Goal: Task Accomplishment & Management: Use online tool/utility

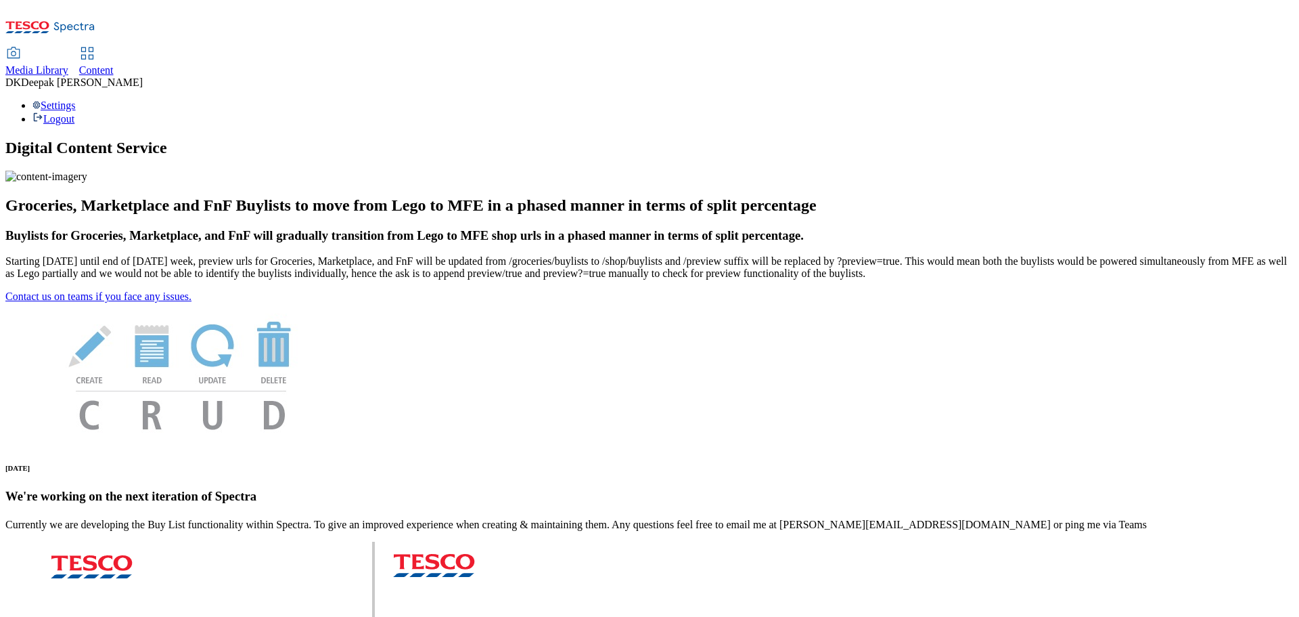
click at [114, 64] on span "Content" at bounding box center [96, 70] width 35 height 12
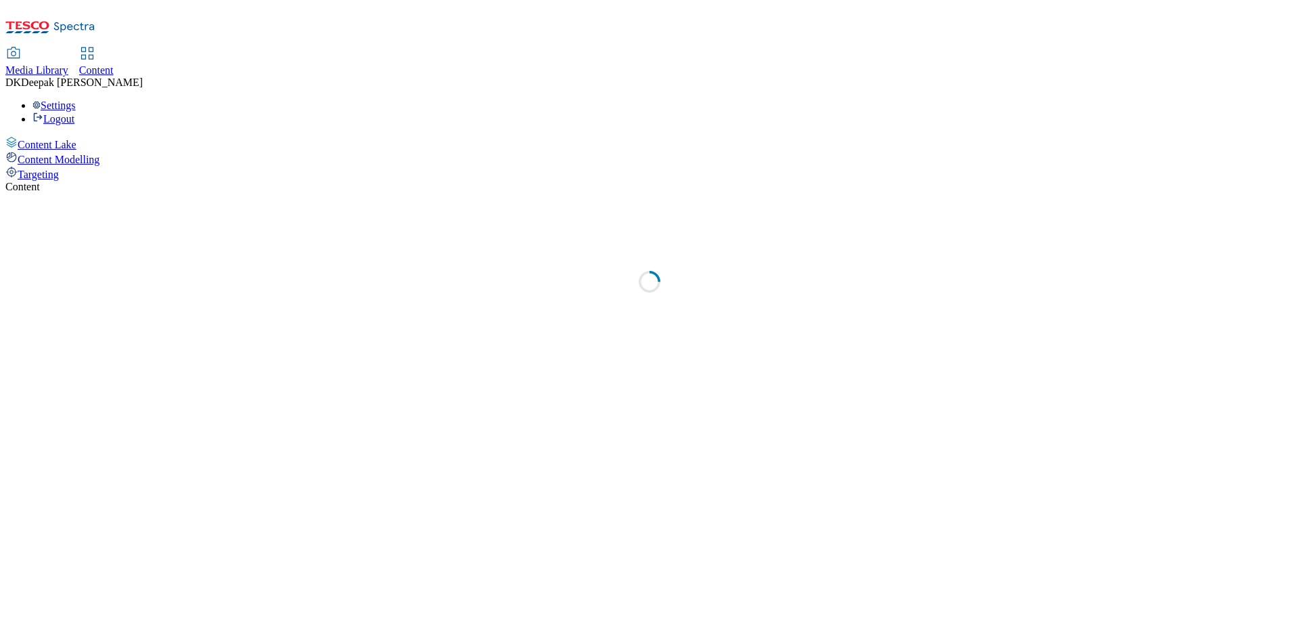
select select "ghs-[GEOGRAPHIC_DATA]"
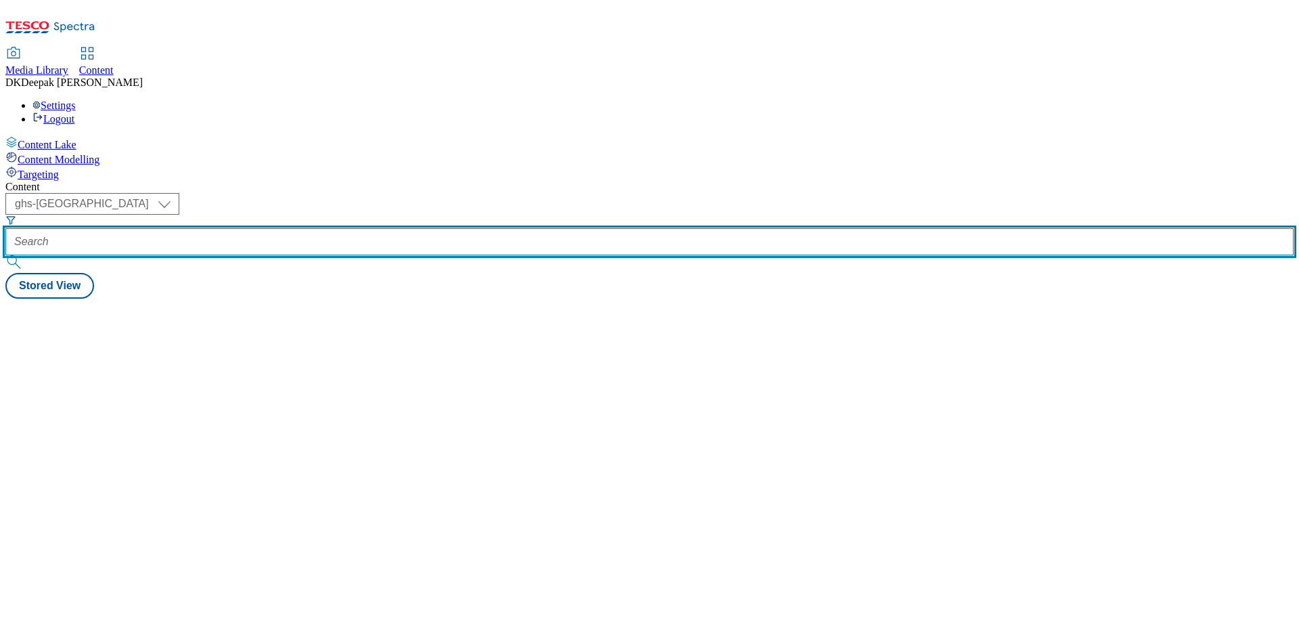
click at [309, 228] on input "text" at bounding box center [649, 241] width 1289 height 27
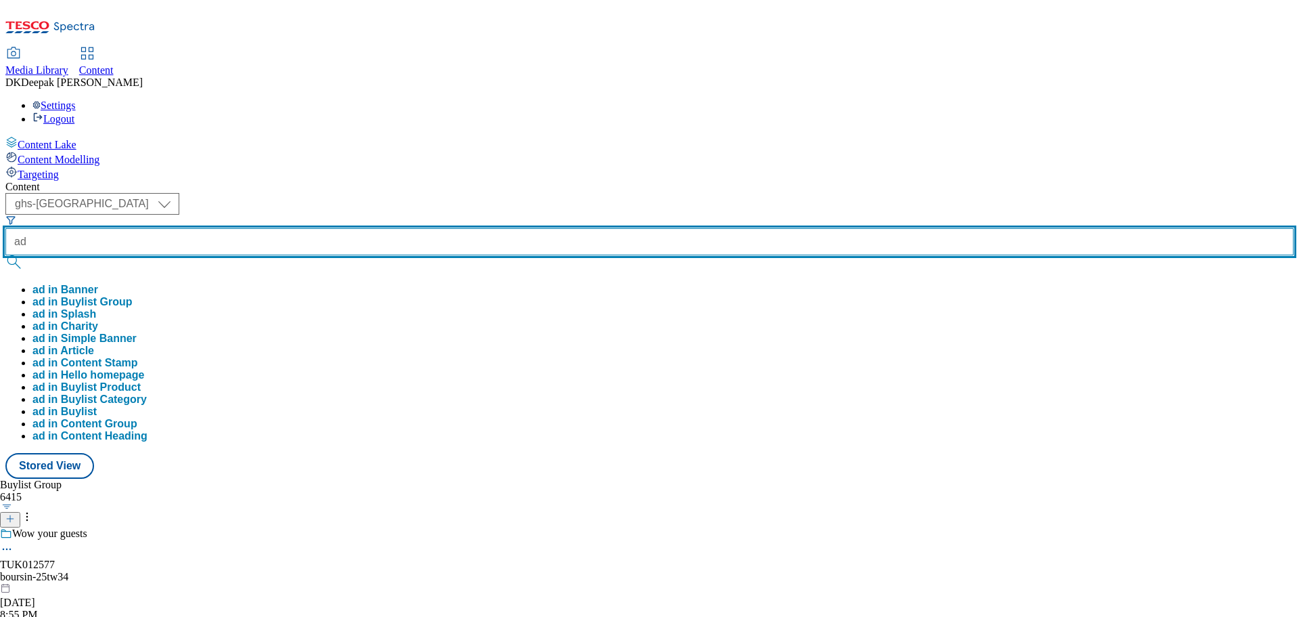
paste input "541844"
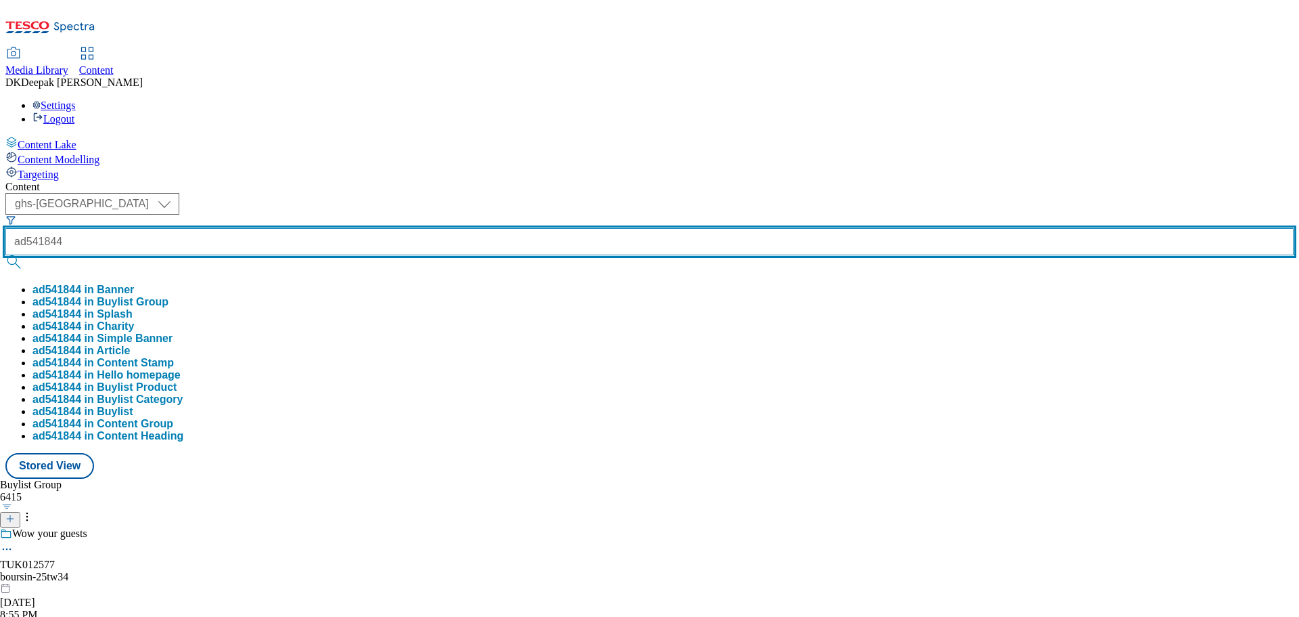
type input "ad541844"
click at [5, 255] on button "submit" at bounding box center [14, 262] width 19 height 14
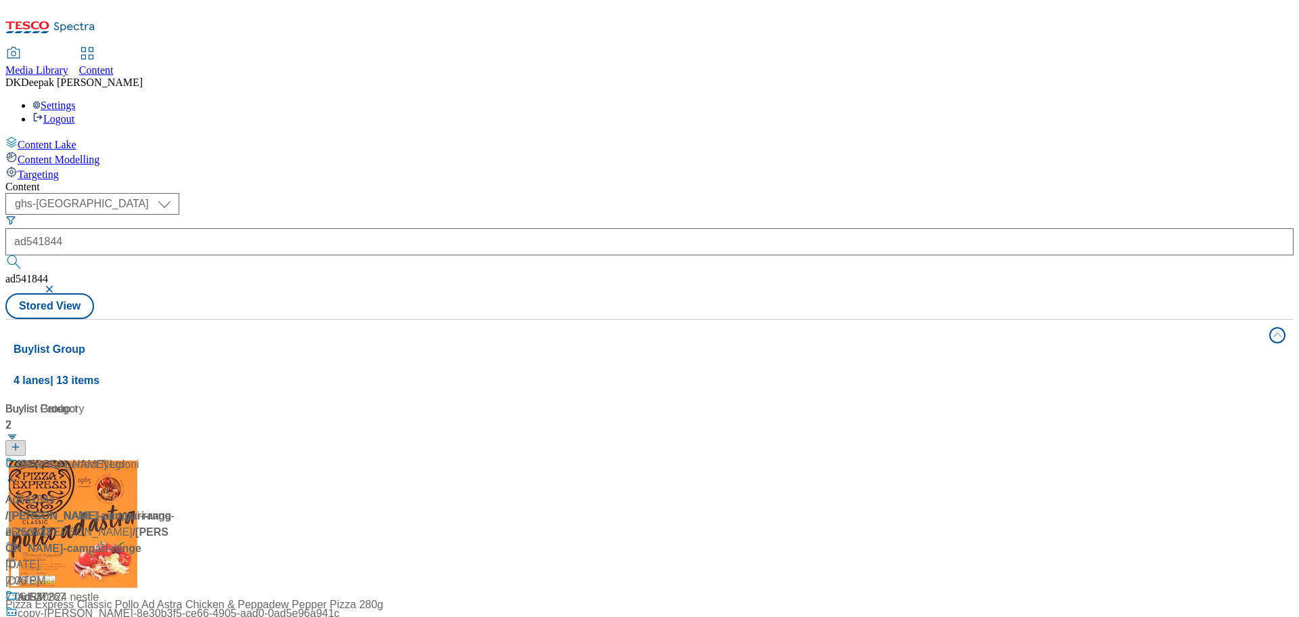
click at [89, 181] on div "Content Lake Content Modelling Targeting" at bounding box center [649, 158] width 1289 height 45
click at [175, 456] on div "Pour. Stir. Enjoy Ad541844 / glen-grant-campari-range-25tw33 / glen-grant Oct 1…" at bounding box center [89, 522] width 169 height 133
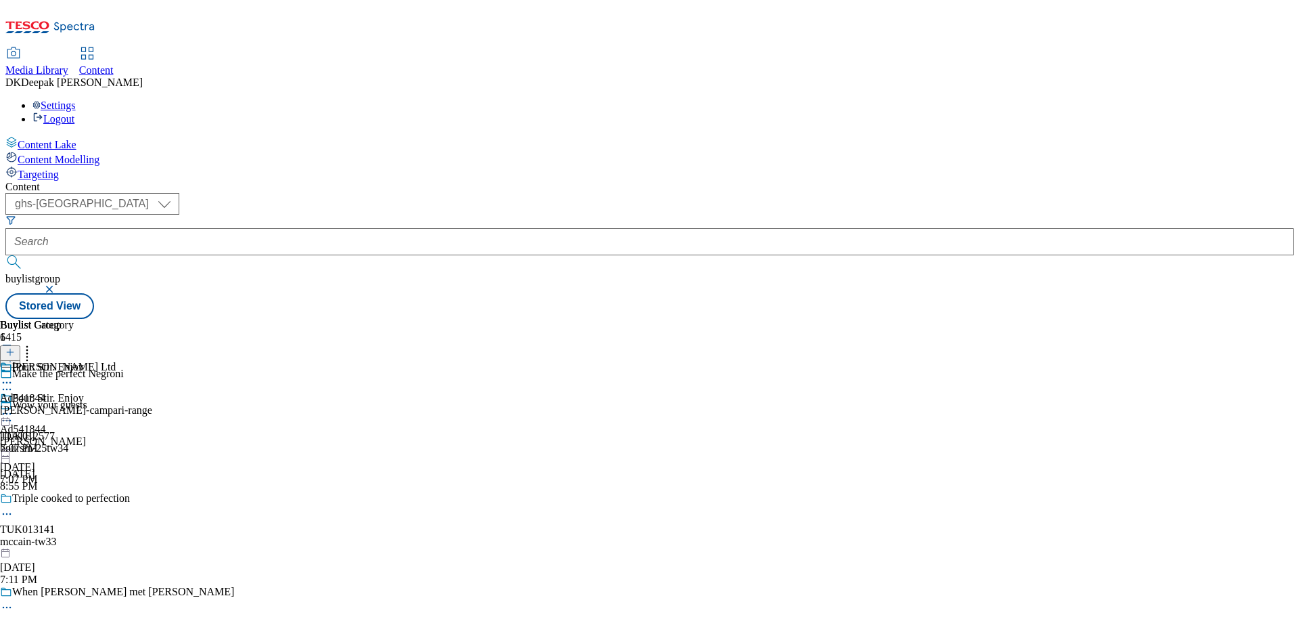
click at [5, 413] on circle at bounding box center [4, 414] width 2 height 2
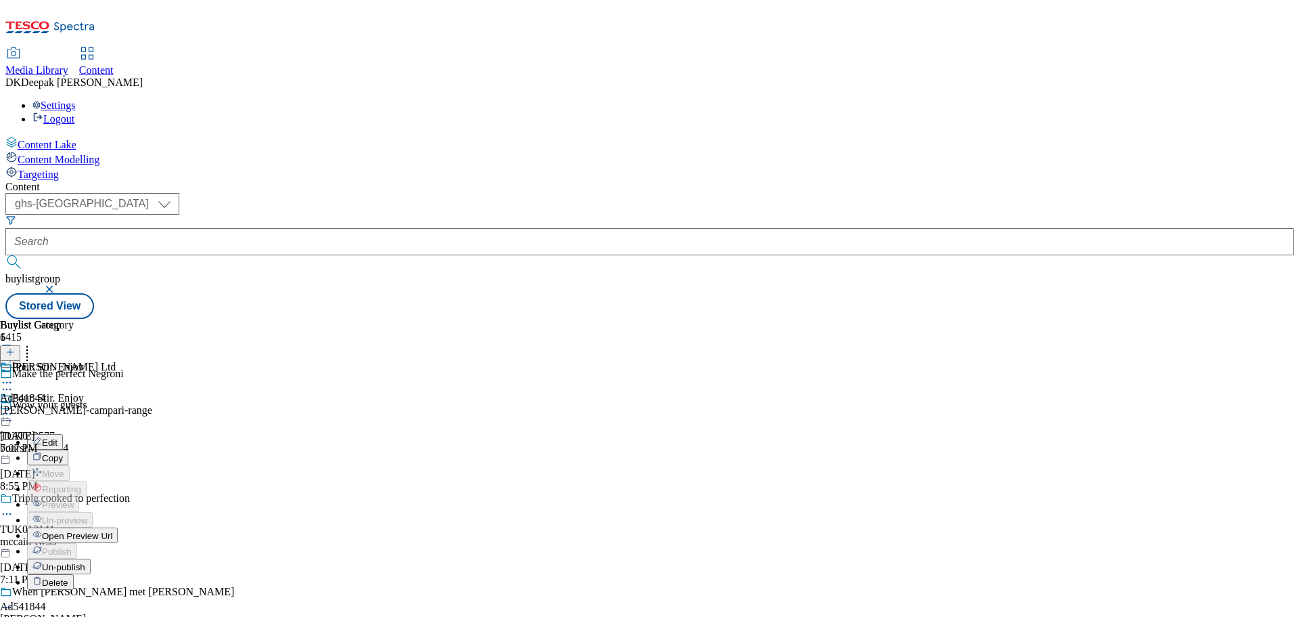
click at [63, 434] on button "Edit" at bounding box center [45, 442] width 36 height 16
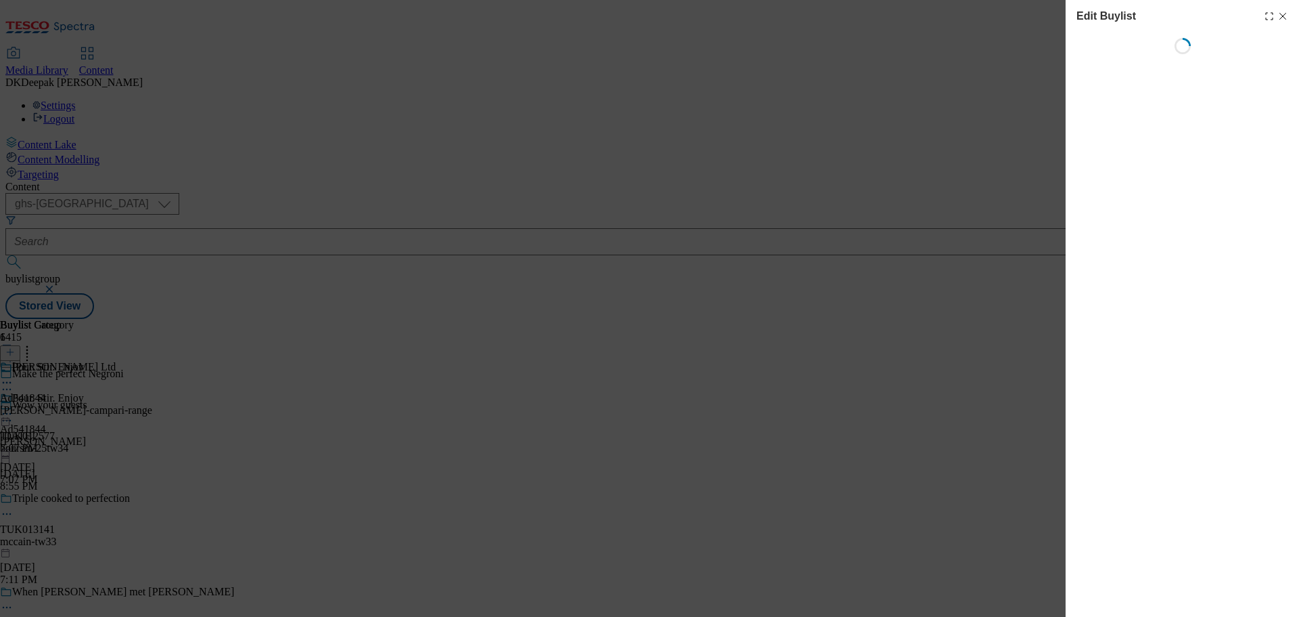
select select "tactical"
select select "supplier funded short term 1-3 weeks"
select select "dunnhumby"
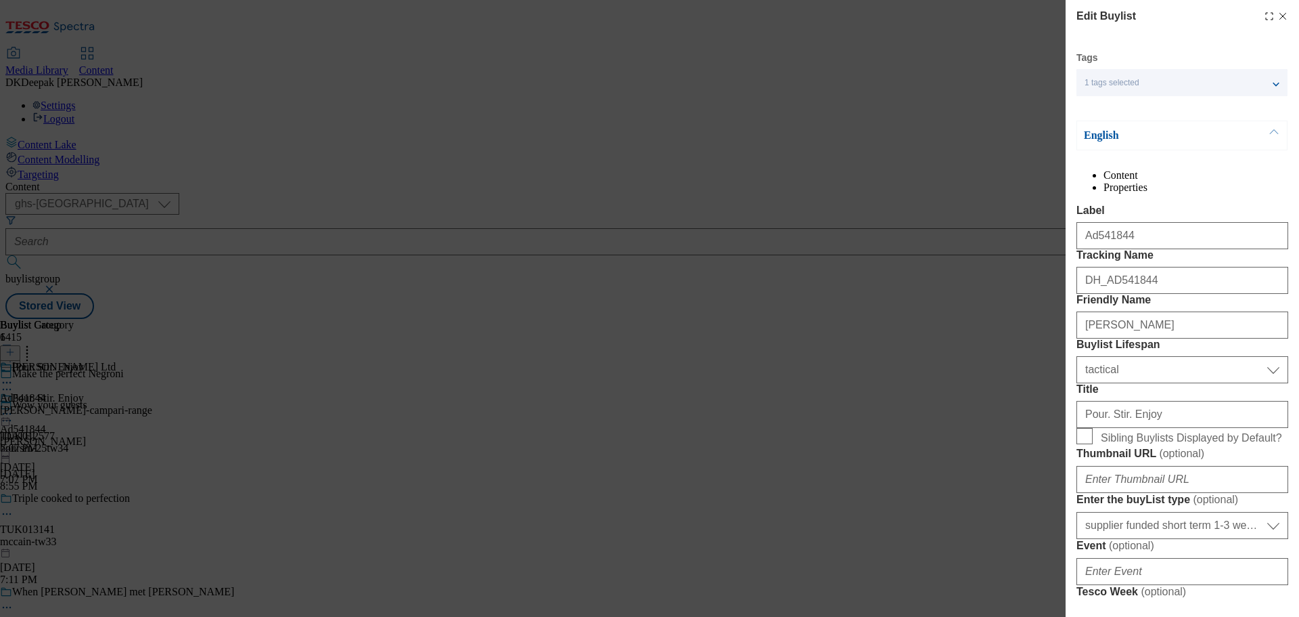
select select "Banner"
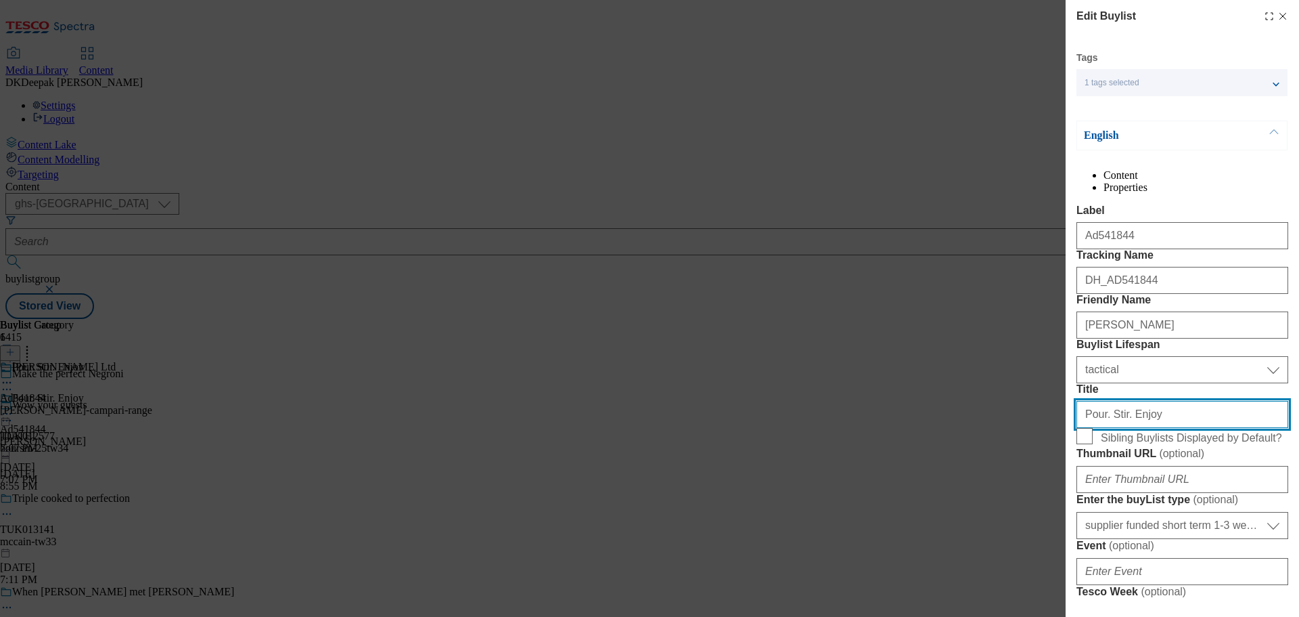
drag, startPoint x: 896, startPoint y: 531, endPoint x: 882, endPoint y: 531, distance: 14.2
click at [882, 531] on div "Edit Buylist Tags 1 tags selected buylist English Content Properties Label Ad54…" at bounding box center [649, 308] width 1299 height 617
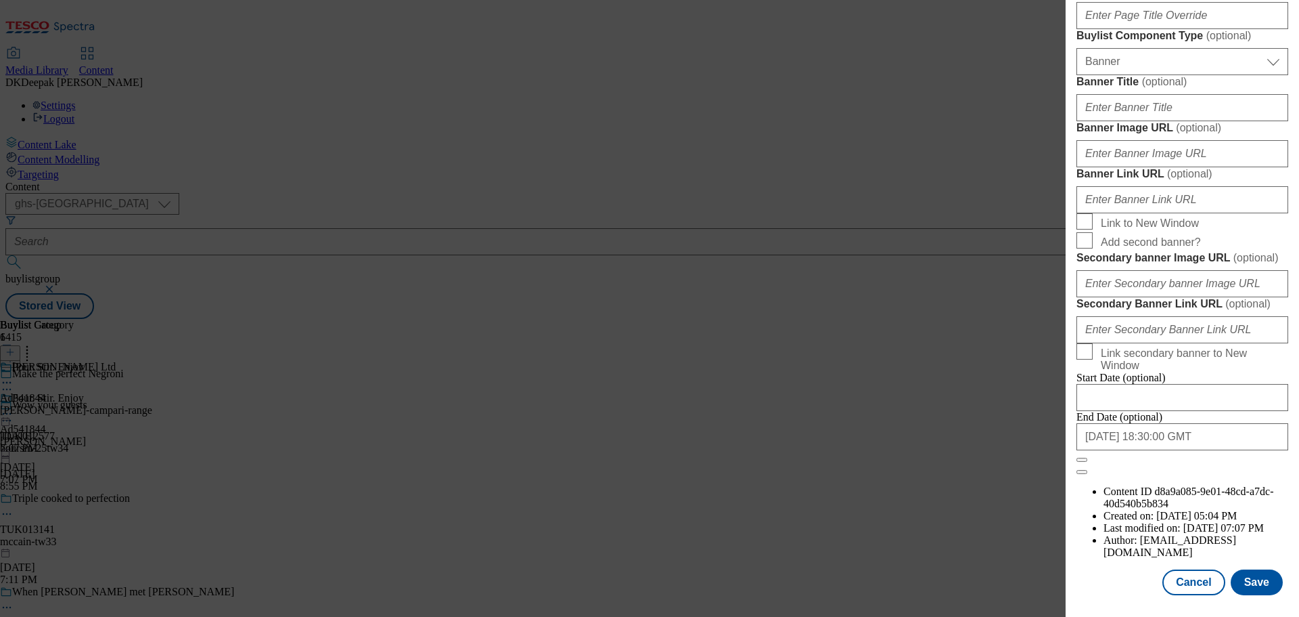
scroll to position [1352, 0]
click at [1255, 583] on button "Save" at bounding box center [1257, 582] width 52 height 26
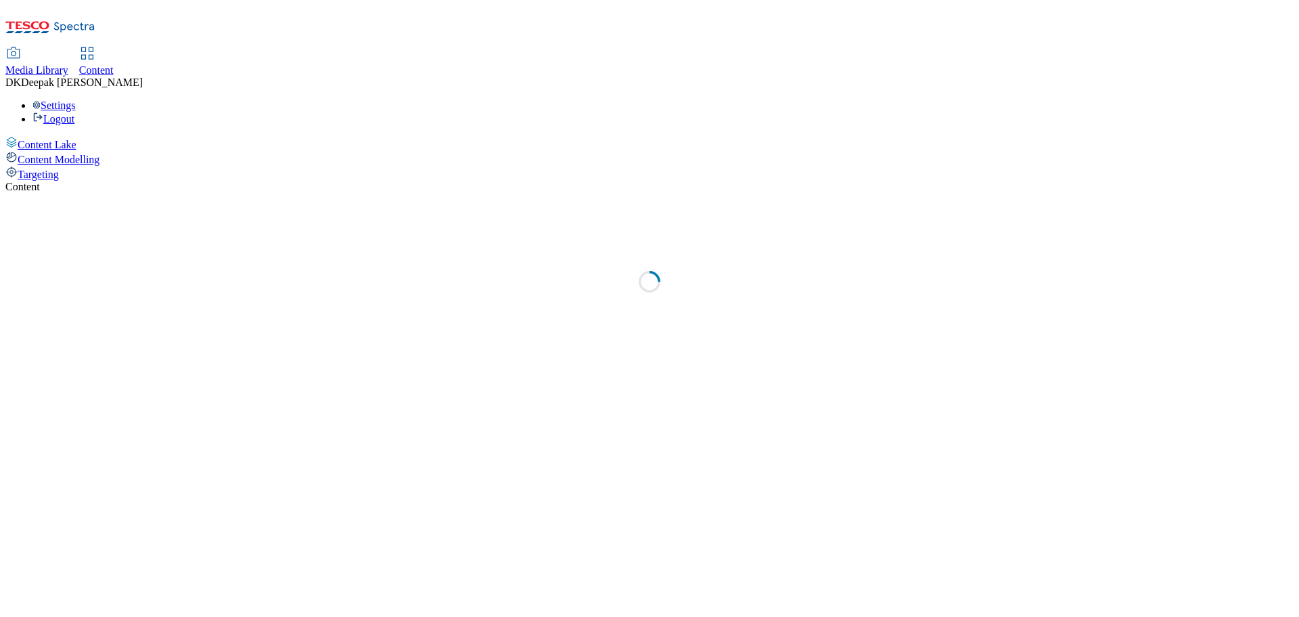
select select "ghs-[GEOGRAPHIC_DATA]"
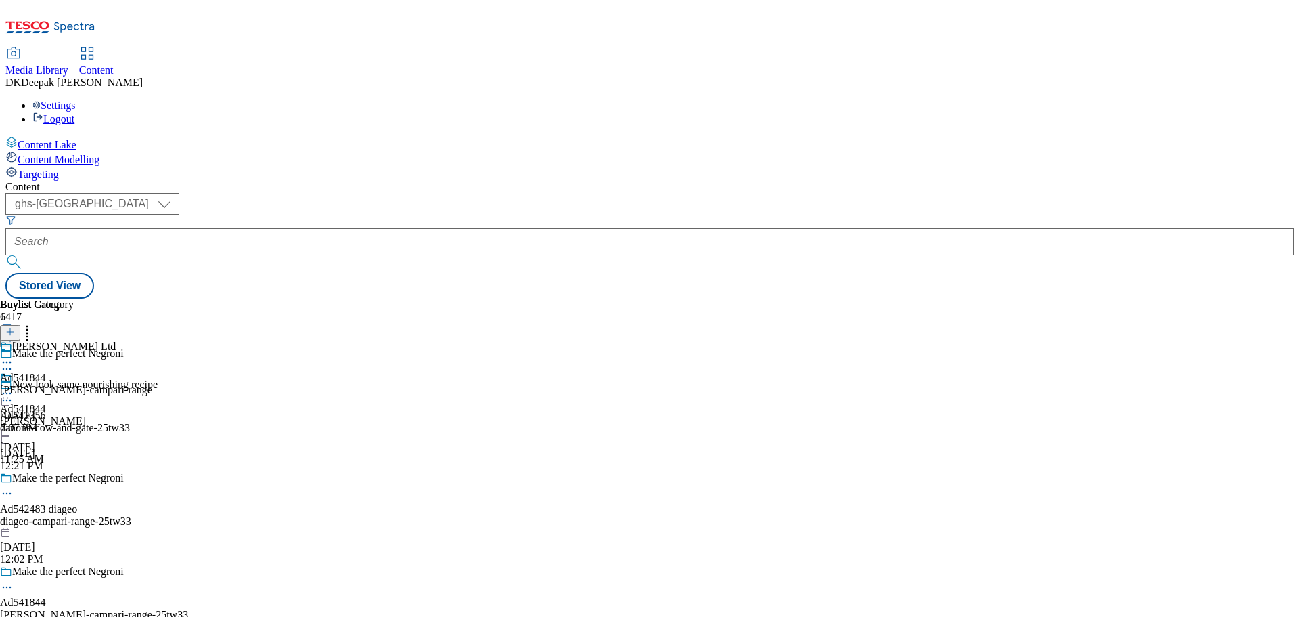
click at [15, 334] on icon at bounding box center [9, 338] width 9 height 9
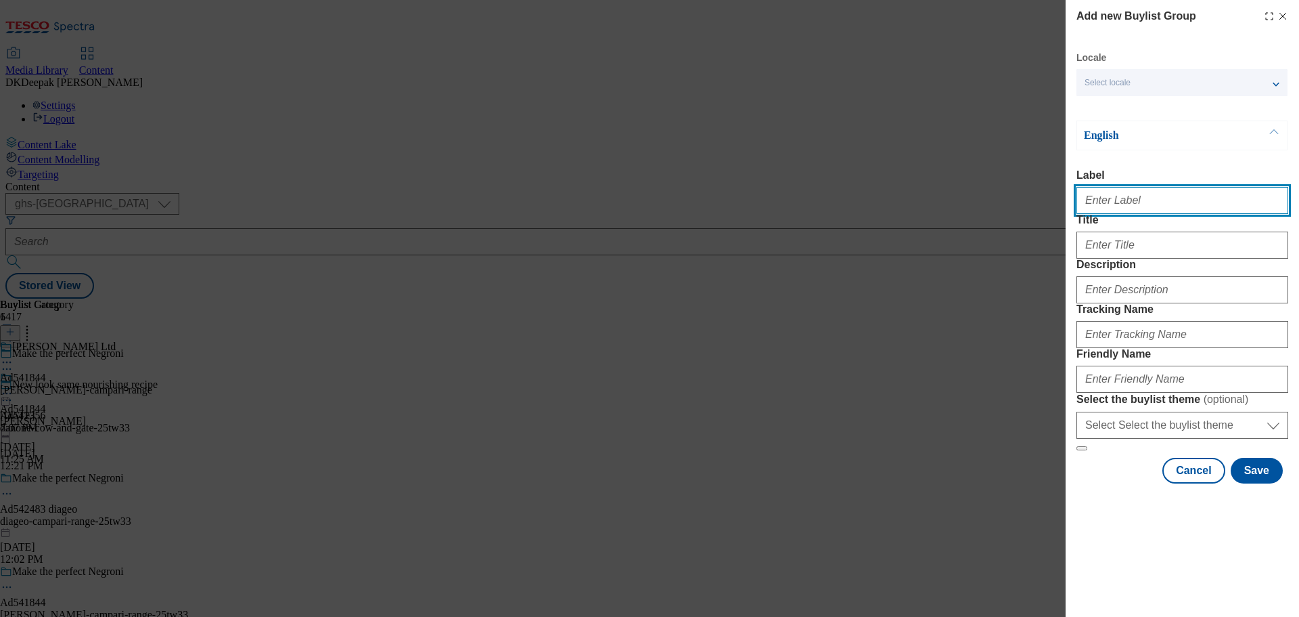
click at [1136, 208] on input "Label" at bounding box center [1183, 200] width 212 height 27
paste input "Ad542442"
type input "Ad542442"
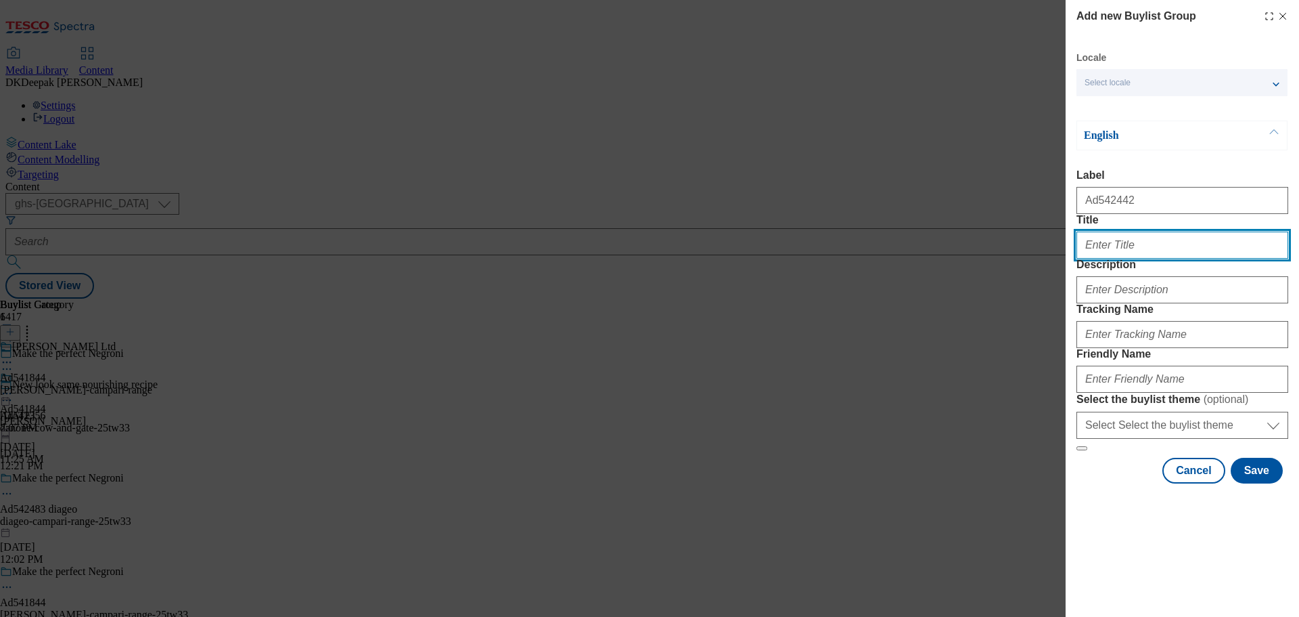
click at [1099, 259] on input "Title" at bounding box center [1183, 244] width 212 height 27
type input "Serve up Cocktails"
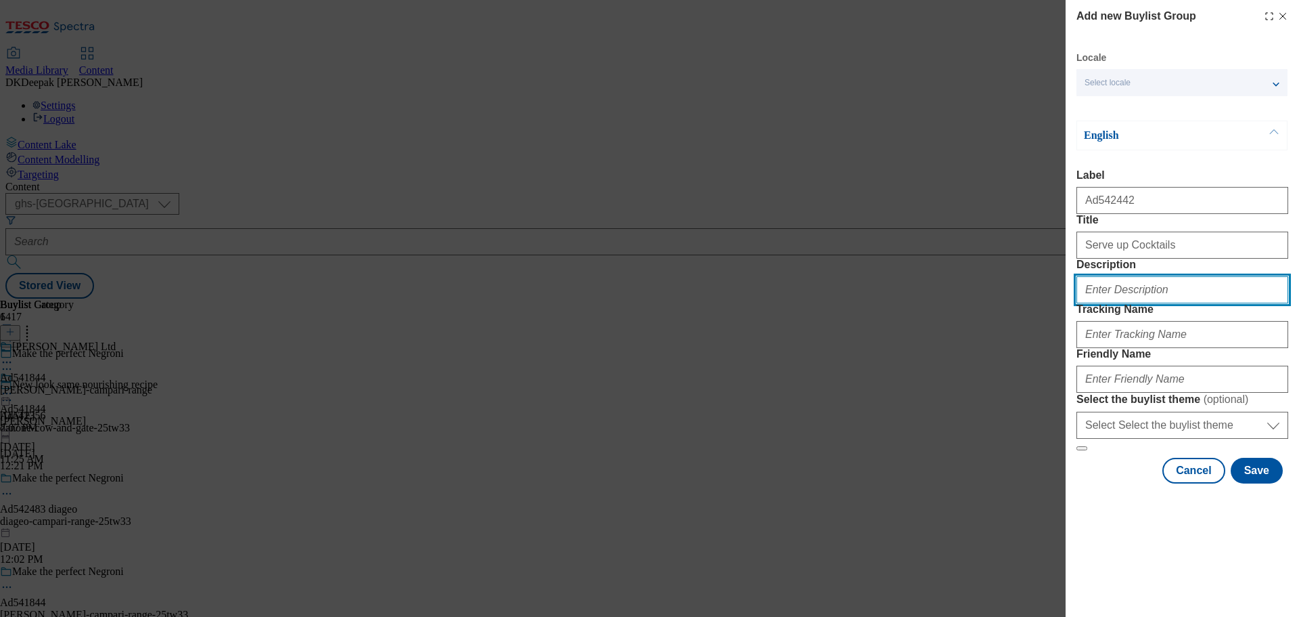
click at [1113, 303] on input "Description" at bounding box center [1183, 289] width 212 height 27
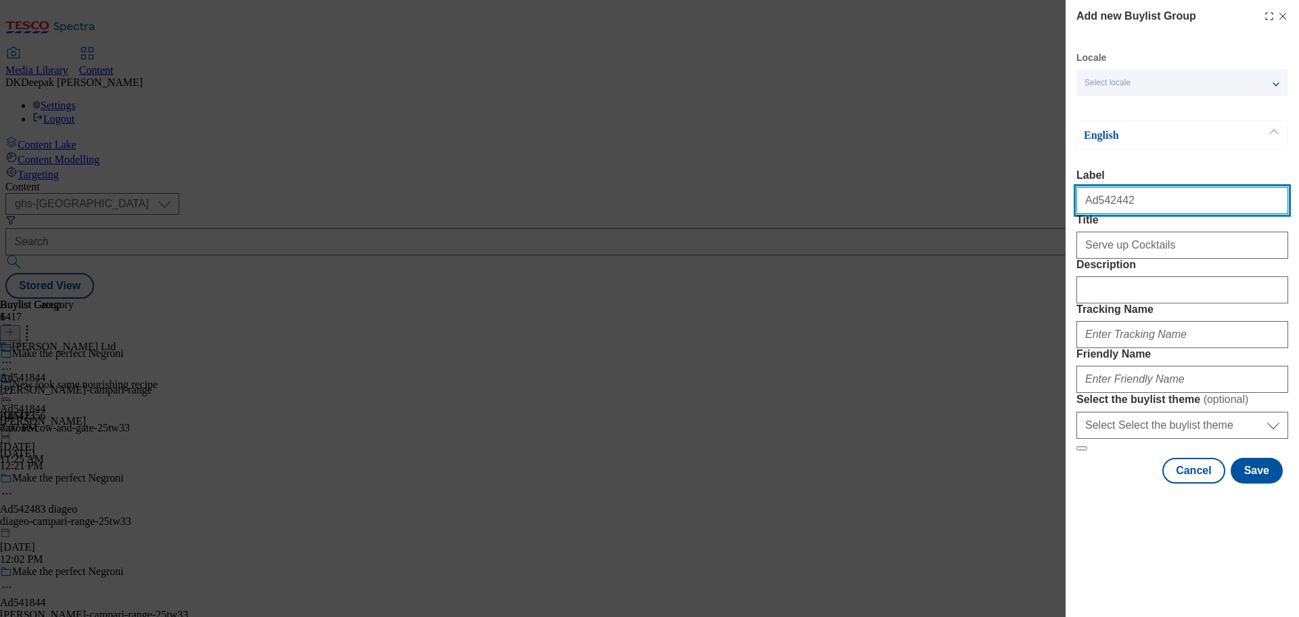
click at [1099, 210] on input "Ad542442" at bounding box center [1183, 200] width 212 height 27
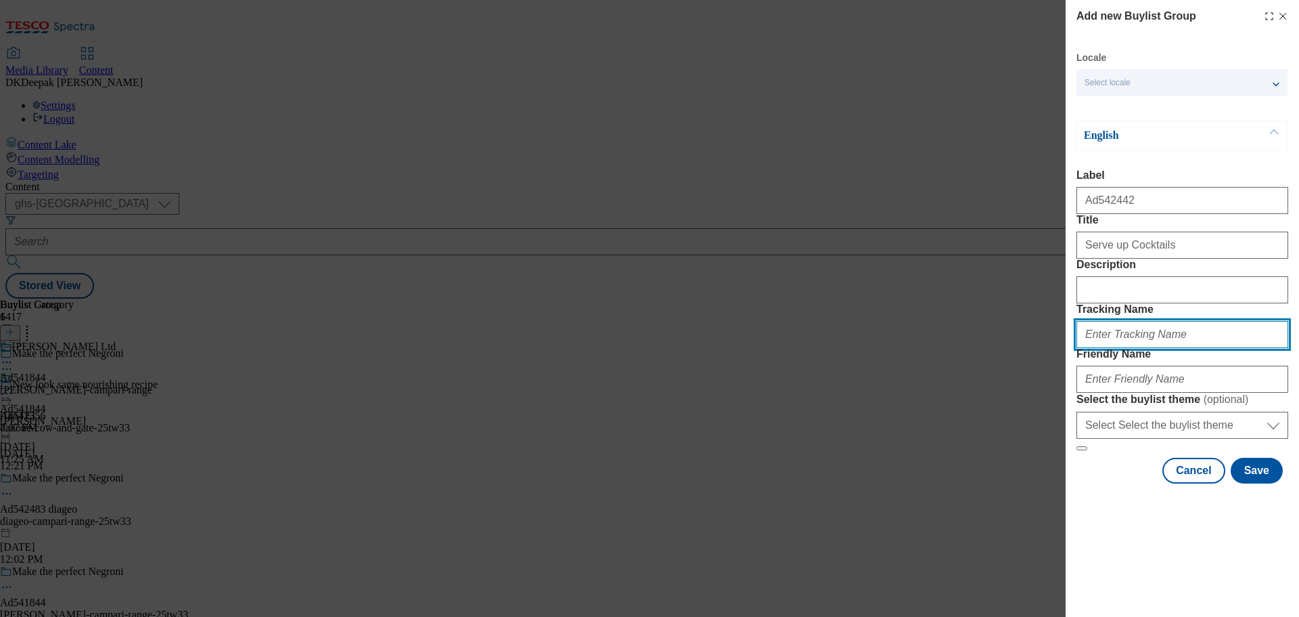
click at [1119, 348] on input "Tracking Name" at bounding box center [1183, 334] width 212 height 27
paste input "Ad542442"
type input "DH_AD542442"
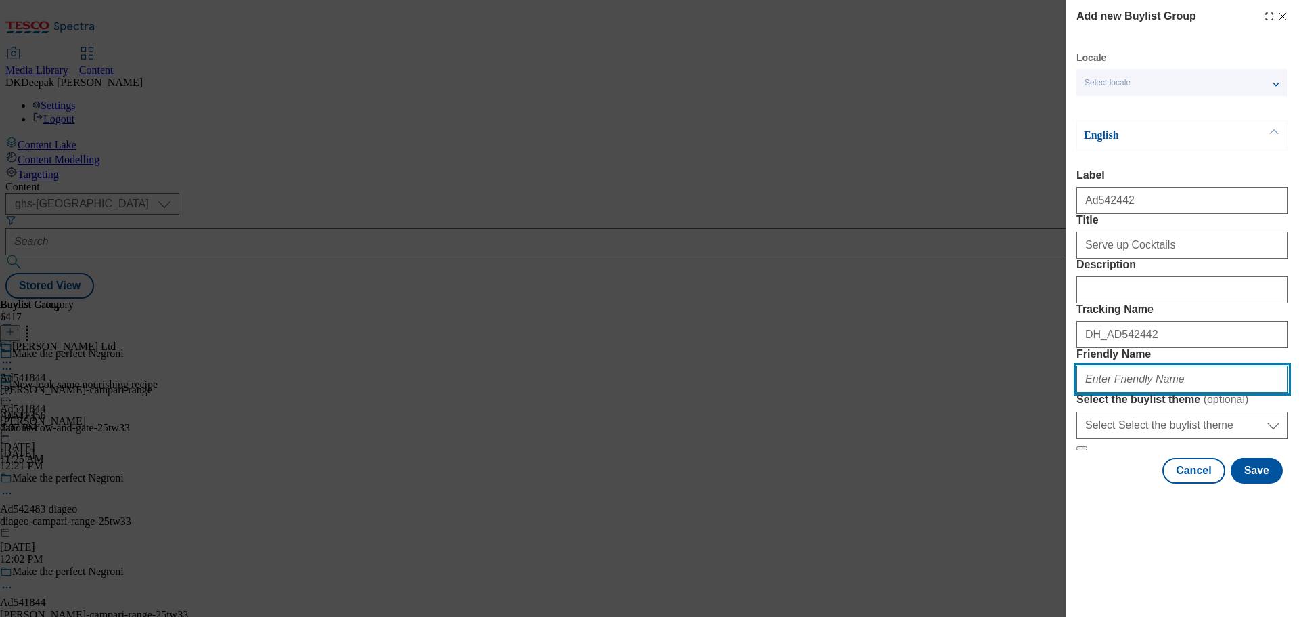
click at [1108, 393] on input "Friendly Name" at bounding box center [1183, 378] width 212 height 27
paste input "Suntory Global Spirits"
click at [784, 477] on div "Add new Buylist Group Locale Select locale English Welsh English Label Ad542442…" at bounding box center [649, 308] width 1299 height 617
click at [1107, 393] on input "Suntory Global Spirits-cocktails-25tw33" at bounding box center [1183, 378] width 212 height 27
drag, startPoint x: 1203, startPoint y: 478, endPoint x: 1017, endPoint y: 482, distance: 186.8
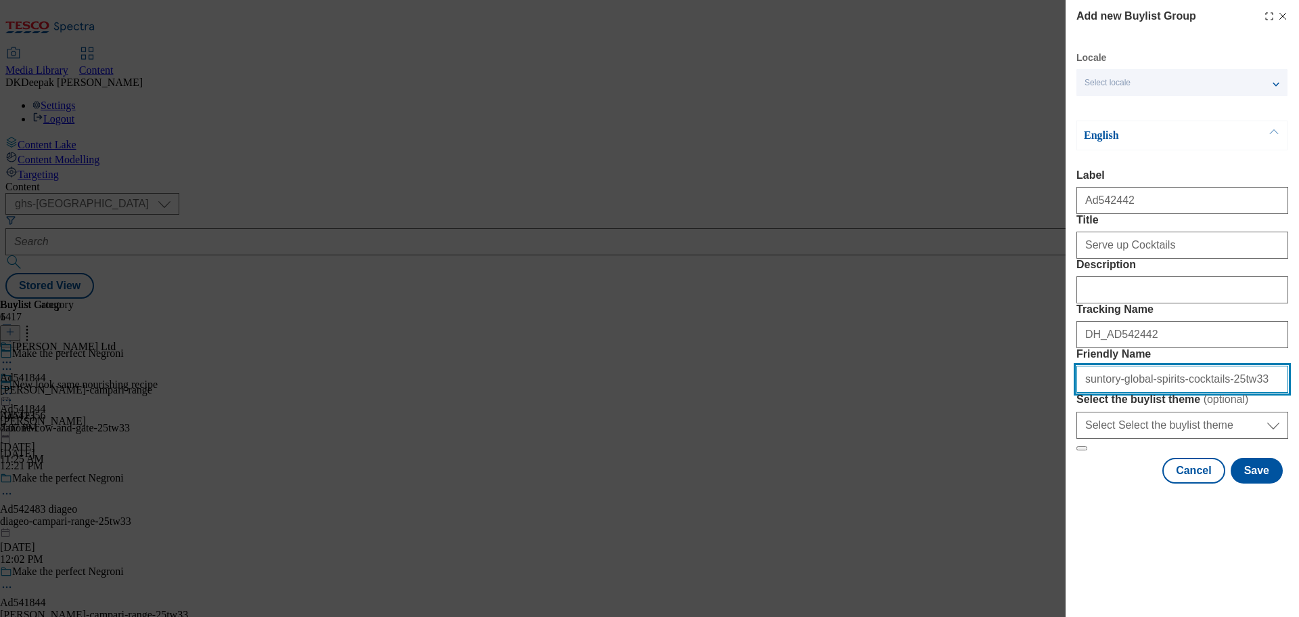
click at [1017, 482] on div "Add new Buylist Group Locale Select locale English Welsh English Label Ad542442…" at bounding box center [649, 308] width 1299 height 617
type input "suntory-global-spirits-cocktails-25tw33"
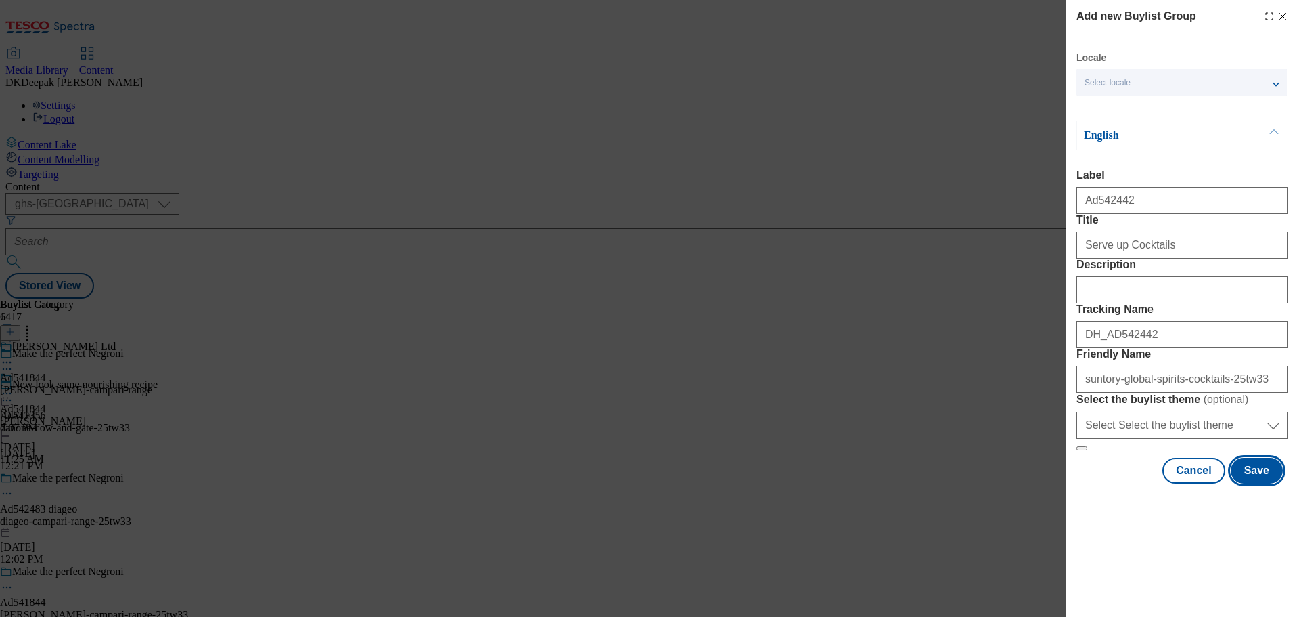
click at [1258, 483] on button "Save" at bounding box center [1257, 471] width 52 height 26
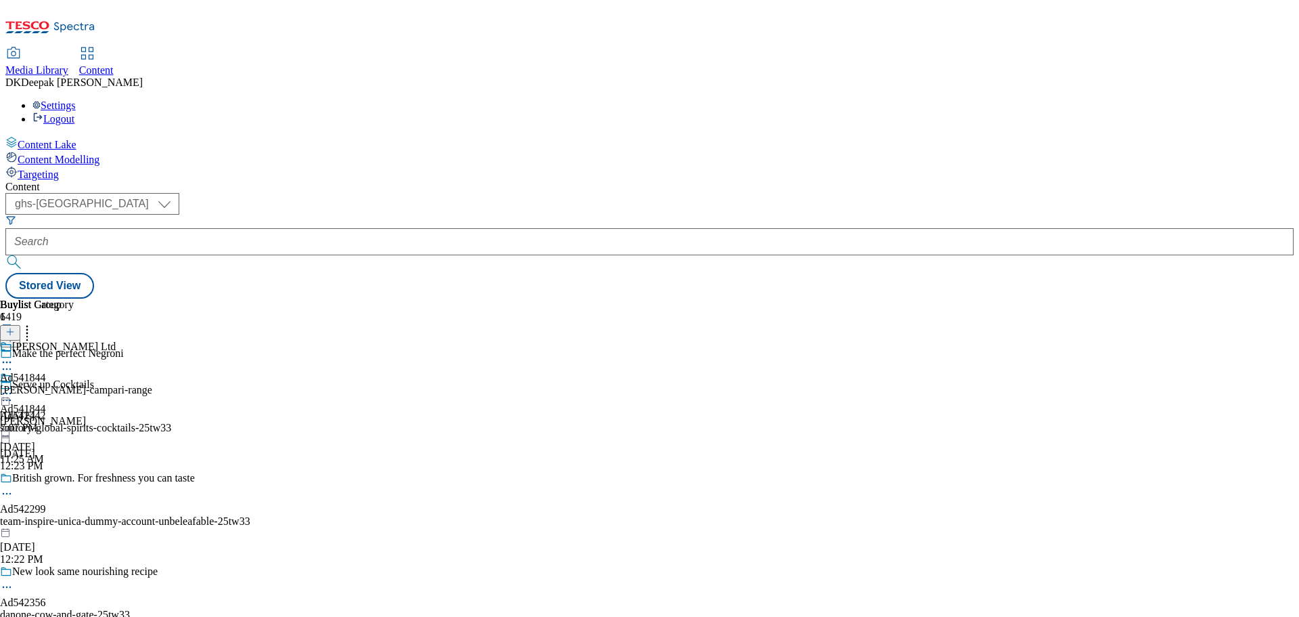
click at [290, 422] on div "suntory-global-spirits-cocktails-25tw33" at bounding box center [145, 428] width 290 height 12
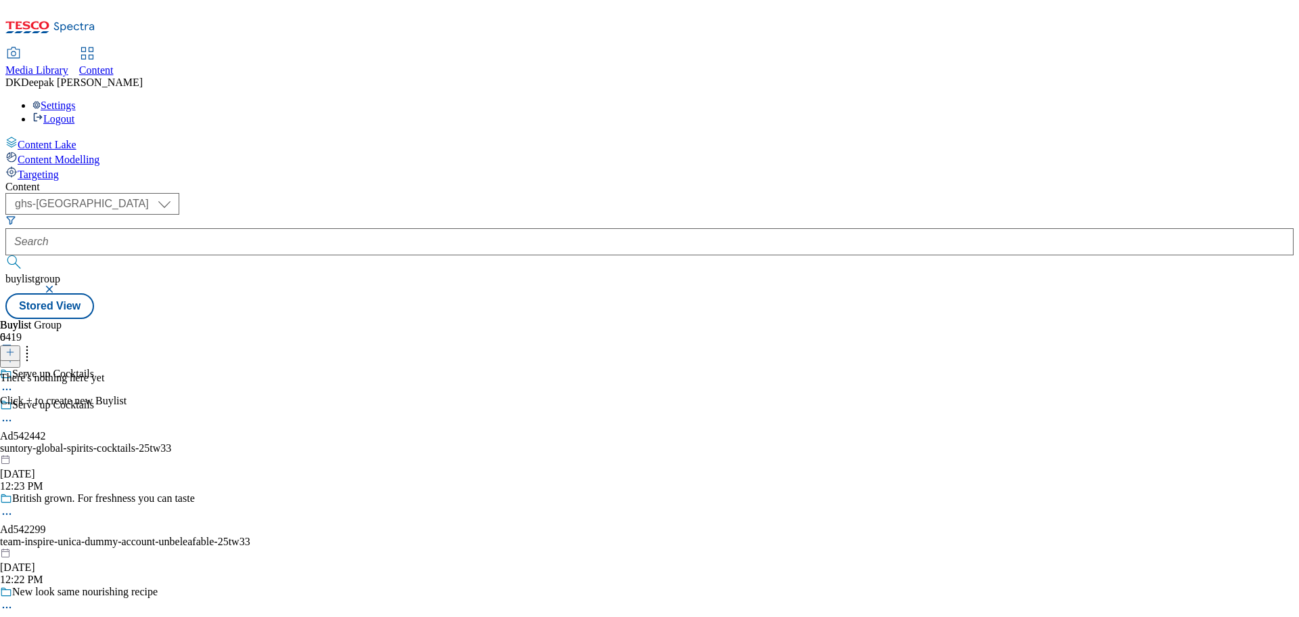
click at [15, 347] on icon at bounding box center [9, 351] width 9 height 9
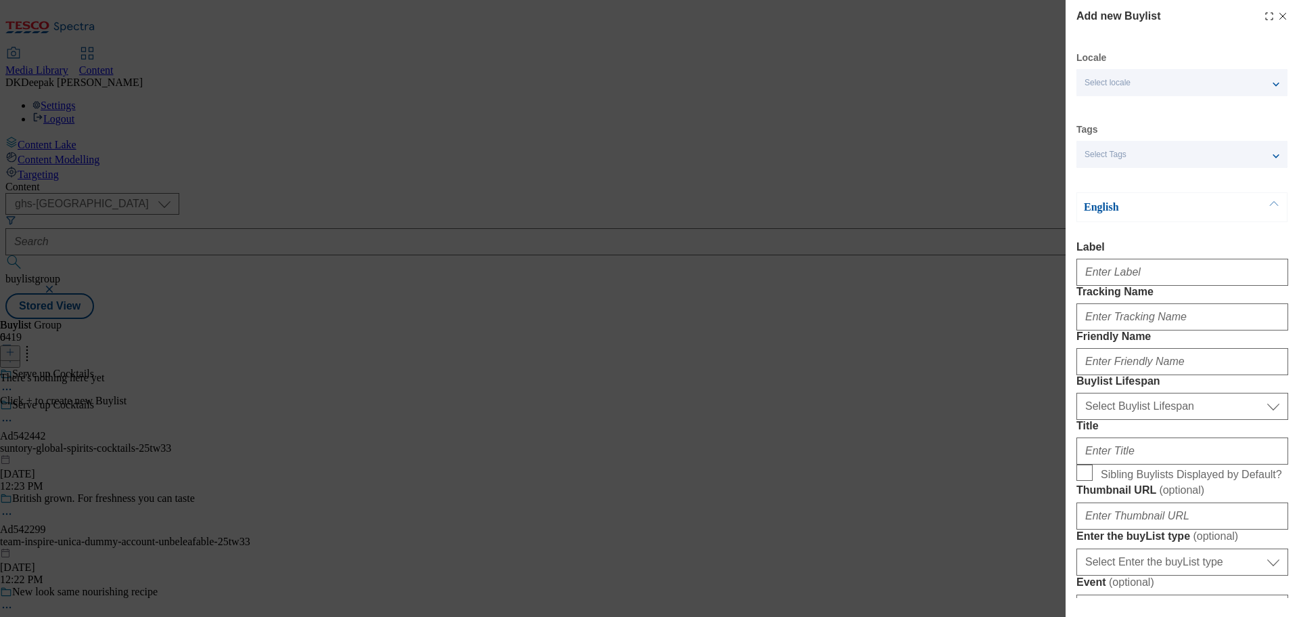
drag, startPoint x: 798, startPoint y: 413, endPoint x: 849, endPoint y: 363, distance: 70.8
click at [798, 413] on div "Add new Buylist Locale Select locale English Welsh Tags Select Tags fnf marketp…" at bounding box center [649, 308] width 1299 height 617
click at [1143, 276] on input "Label" at bounding box center [1183, 272] width 212 height 27
paste input "Ad542442"
type input "Ad542442"
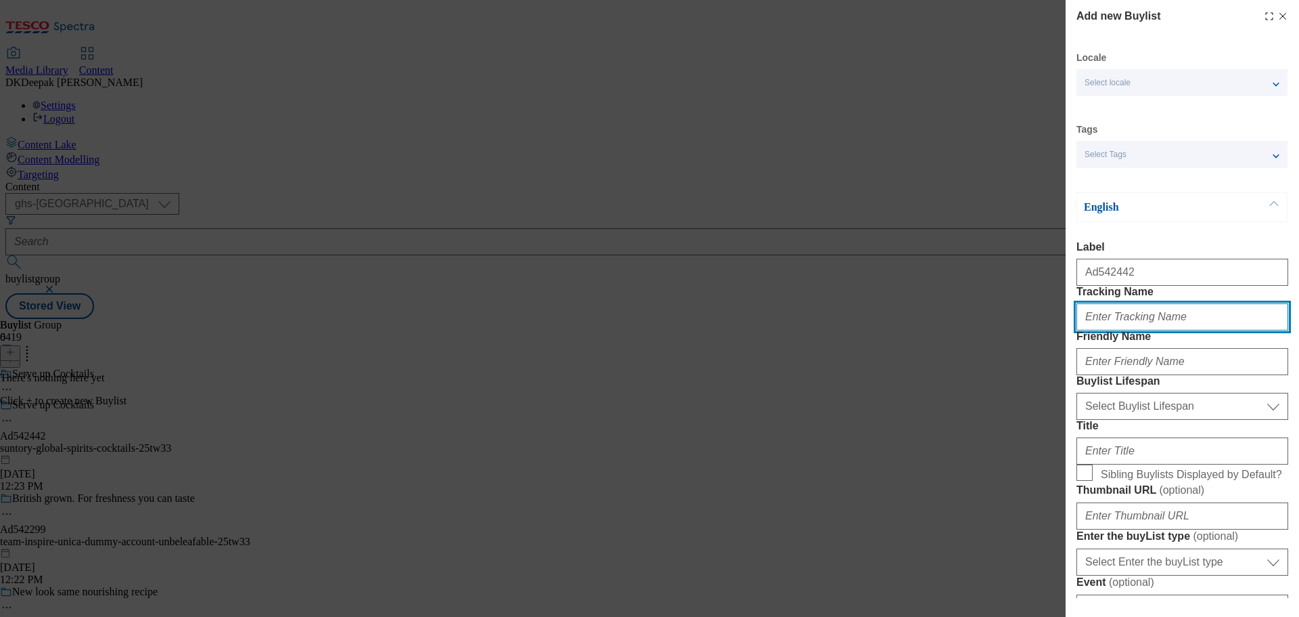
click at [1130, 330] on input "Tracking Name" at bounding box center [1183, 316] width 212 height 27
paste input "Ad542442"
type input "DH_AD542442"
drag, startPoint x: 784, startPoint y: 504, endPoint x: 879, endPoint y: 481, distance: 97.4
click at [787, 504] on div "Add new Buylist Locale Select locale English Welsh Tags Select Tags fnf marketp…" at bounding box center [649, 308] width 1299 height 617
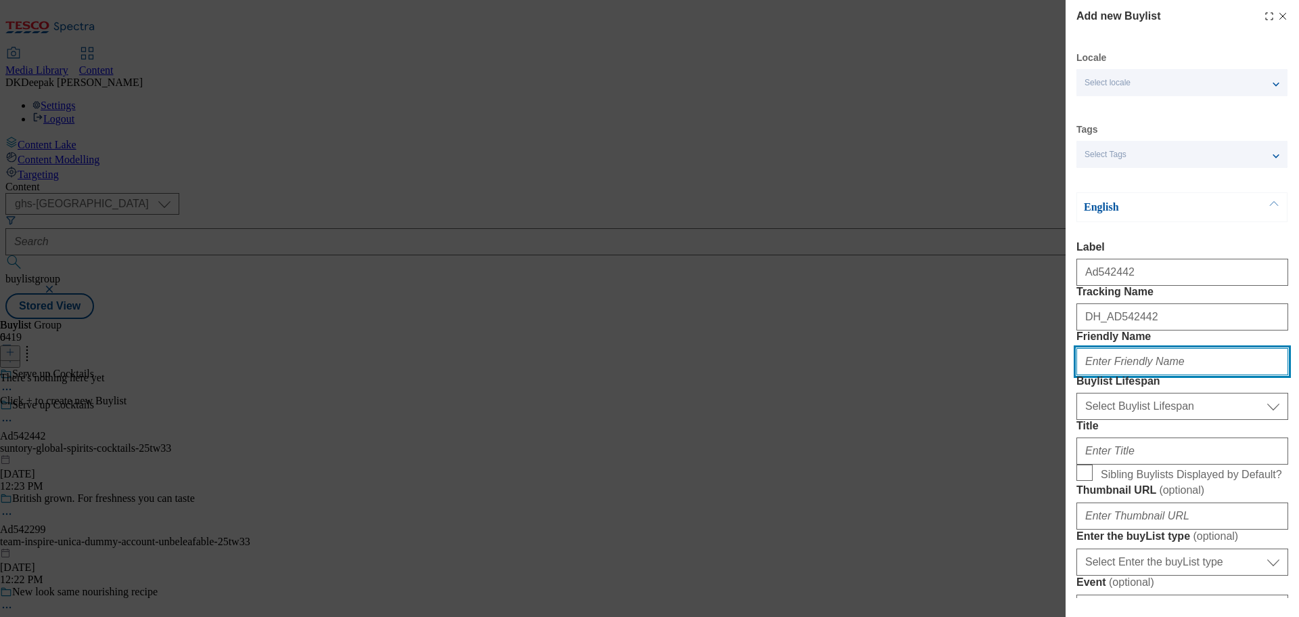
click at [1116, 375] on input "Friendly Name" at bounding box center [1183, 361] width 212 height 27
paste input "suntory-global-spirits"
type input "suntory-global-spirits"
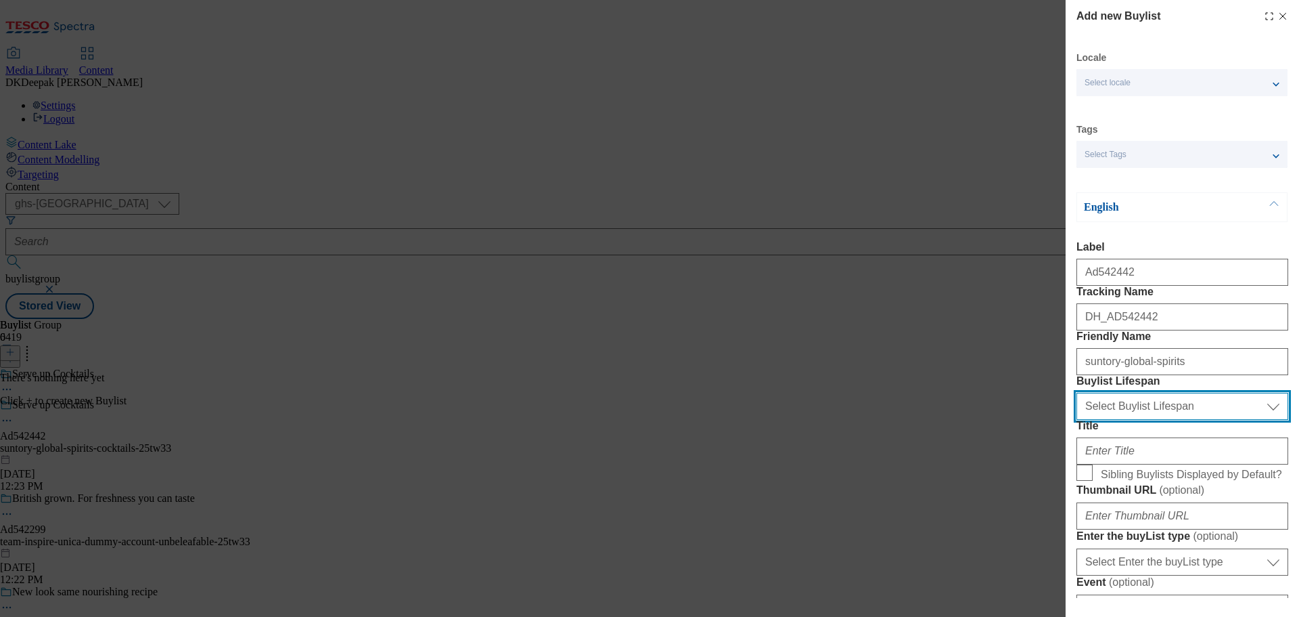
drag, startPoint x: 1172, startPoint y: 472, endPoint x: 1159, endPoint y: 491, distance: 23.1
click at [1172, 420] on select "Select Buylist Lifespan evergreen seasonal tactical" at bounding box center [1183, 406] width 212 height 27
select select "tactical"
click at [1077, 420] on select "Select Buylist Lifespan evergreen seasonal tactical" at bounding box center [1183, 406] width 212 height 27
click at [1127, 464] on div "Modal" at bounding box center [1183, 448] width 212 height 32
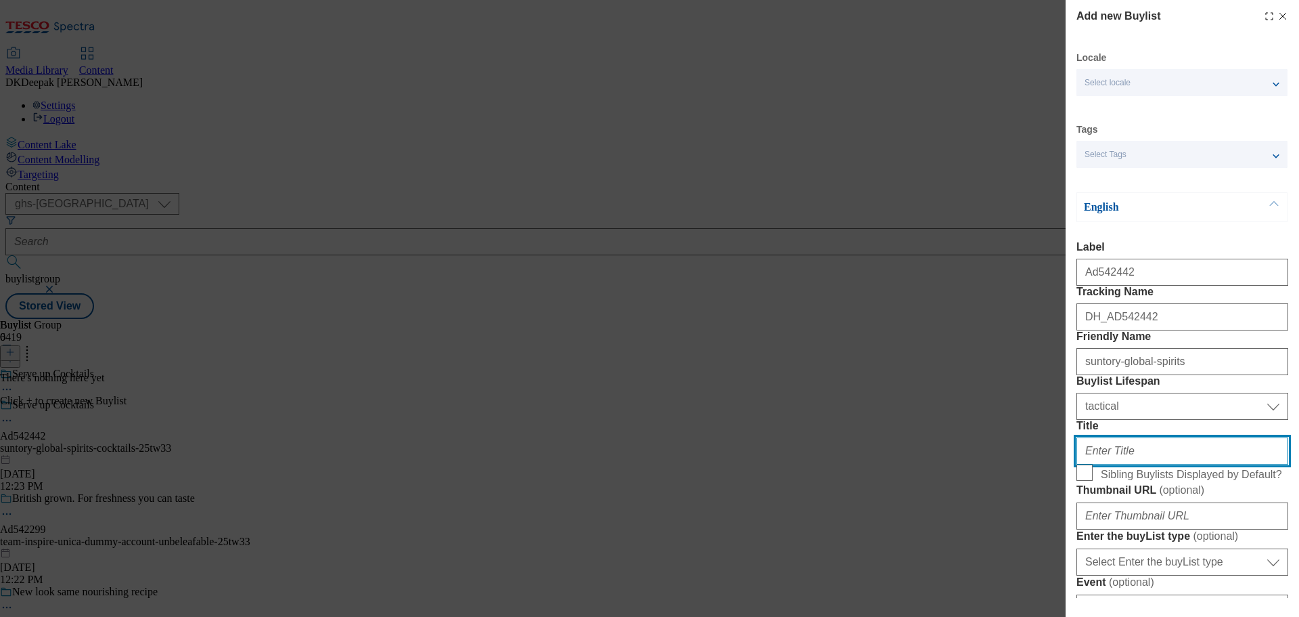
click at [1145, 464] on input "Title" at bounding box center [1183, 450] width 212 height 27
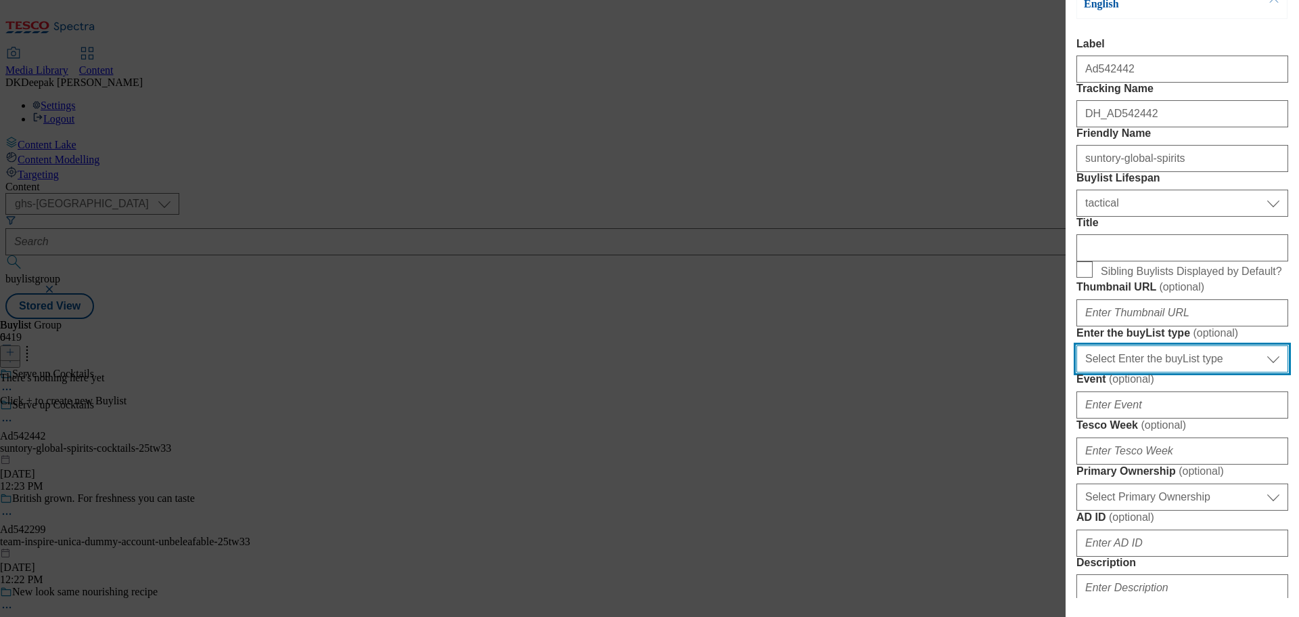
click at [1159, 372] on select "Select Enter the buyList type event supplier funded long term >4 weeks supplier…" at bounding box center [1183, 358] width 212 height 27
select select "supplier funded short term 1-3 weeks"
click at [1077, 372] on select "Select Enter the buyList type event supplier funded long term >4 weeks supplier…" at bounding box center [1183, 358] width 212 height 27
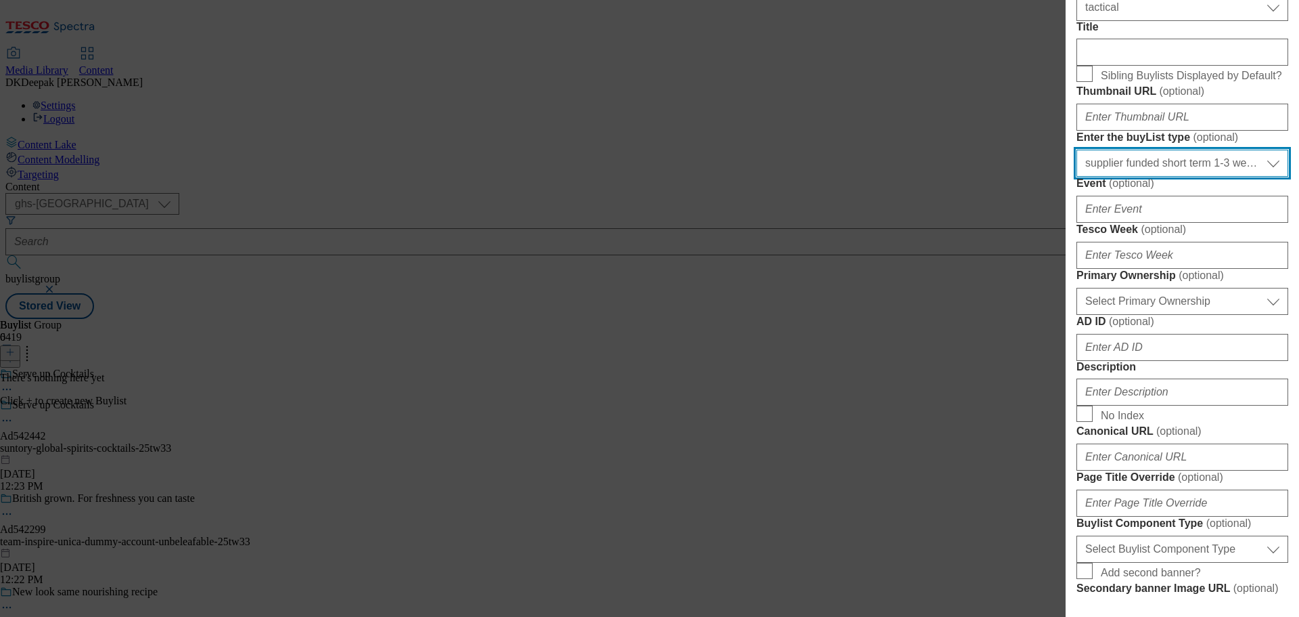
scroll to position [406, 0]
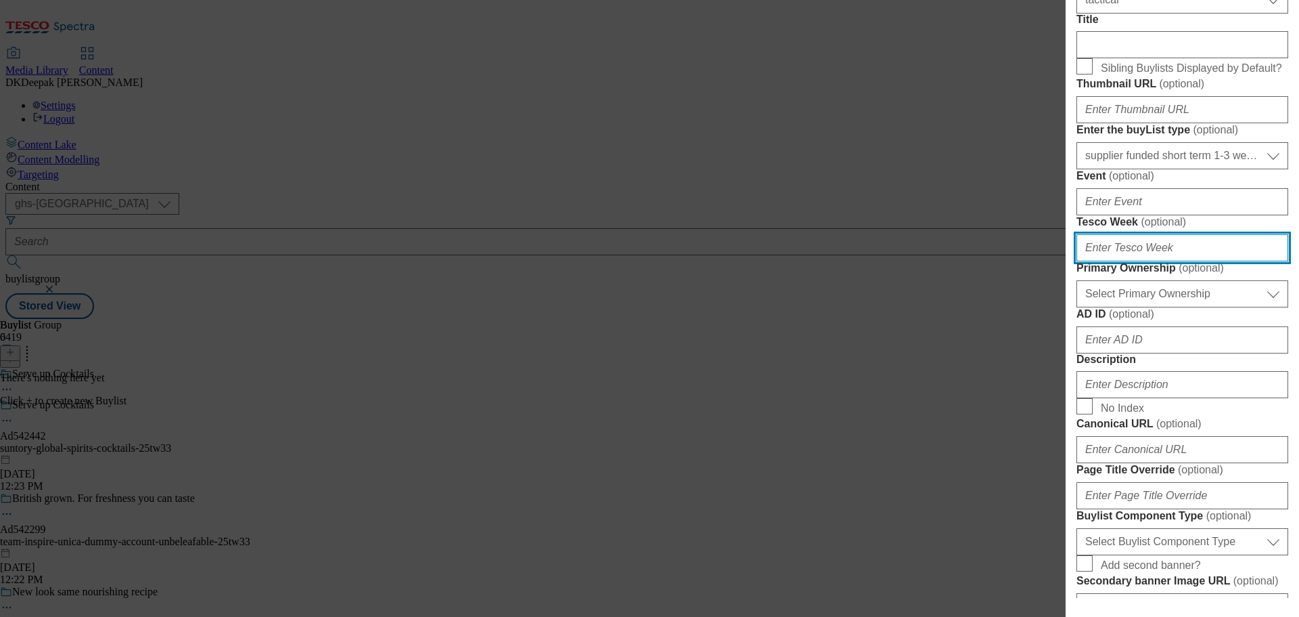
click at [1123, 261] on input "Tesco Week ( optional )" at bounding box center [1183, 247] width 212 height 27
type input "33"
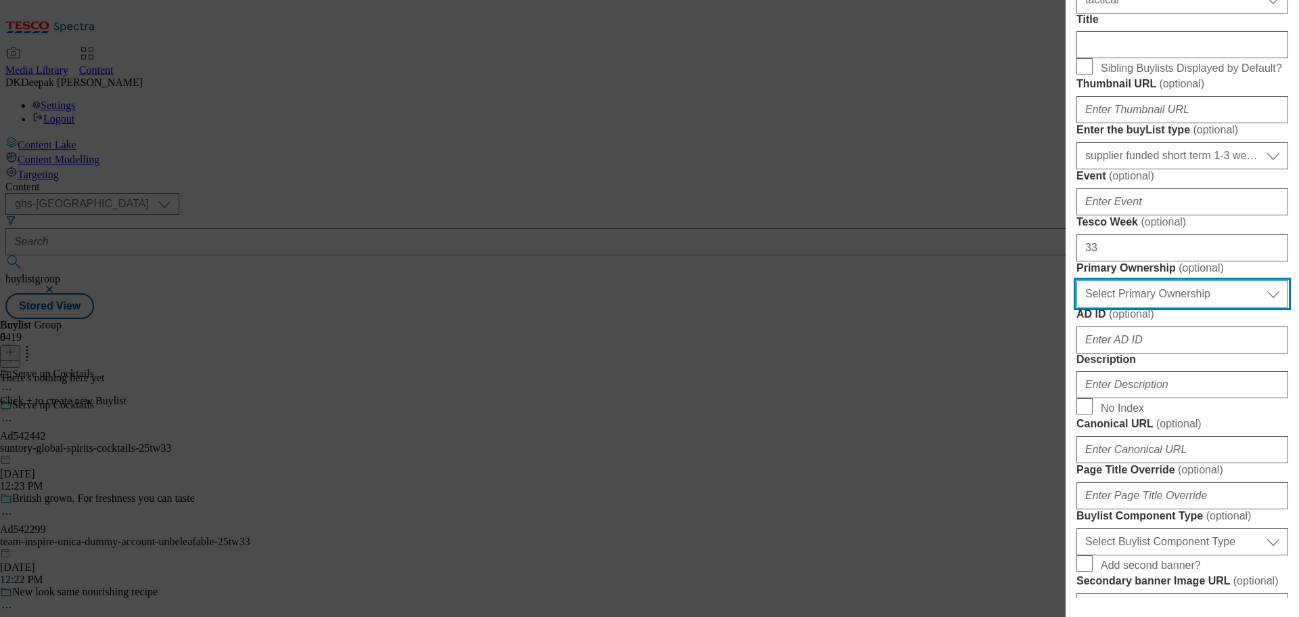
click at [1124, 307] on select "Select Primary Ownership [PERSON_NAME]" at bounding box center [1183, 293] width 212 height 27
select select "dunnhumby"
click at [1077, 307] on select "Select Primary Ownership [PERSON_NAME]" at bounding box center [1183, 293] width 212 height 27
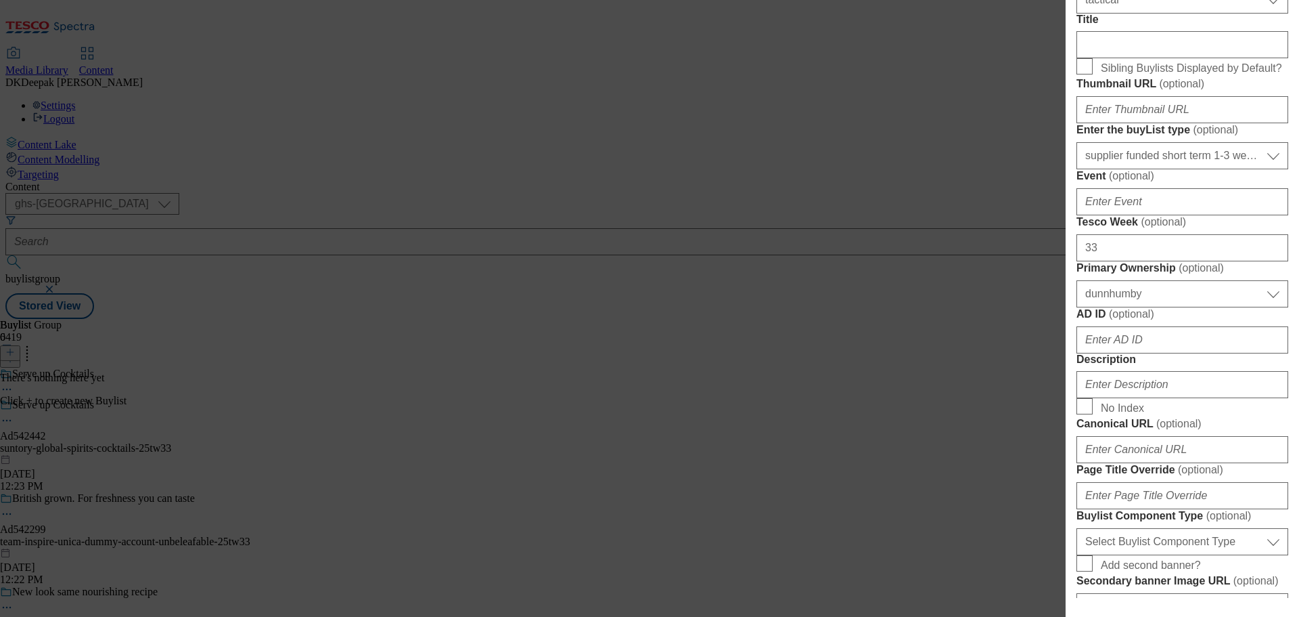
click at [772, 469] on div "Add new Buylist Locale Select locale English Welsh Tags Select Tags fnf marketp…" at bounding box center [649, 308] width 1299 height 617
click at [1137, 353] on input "AD ID ( optional )" at bounding box center [1183, 339] width 212 height 27
paste input "Ad542442"
drag, startPoint x: 1058, startPoint y: 581, endPoint x: 1009, endPoint y: 582, distance: 48.7
click at [1009, 582] on div "Add new Buylist Locale Select locale English Welsh Tags Select Tags fnf marketp…" at bounding box center [649, 308] width 1299 height 617
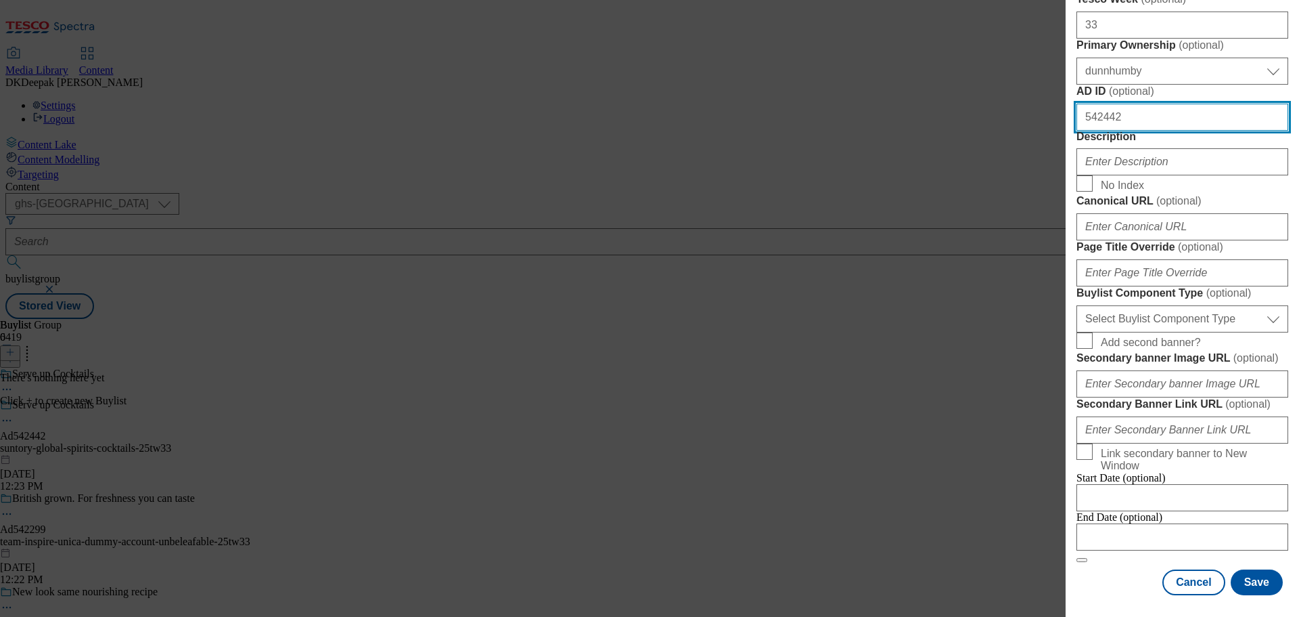
scroll to position [948, 0]
type input "542442"
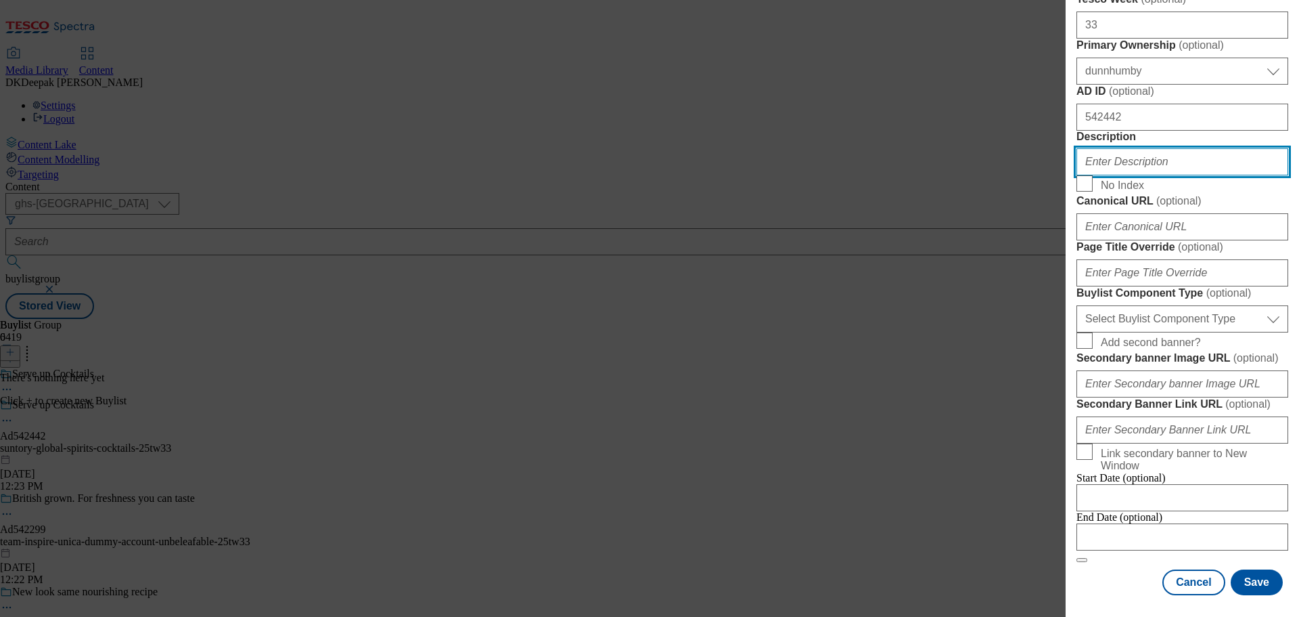
click at [1112, 148] on input "Description" at bounding box center [1183, 161] width 212 height 27
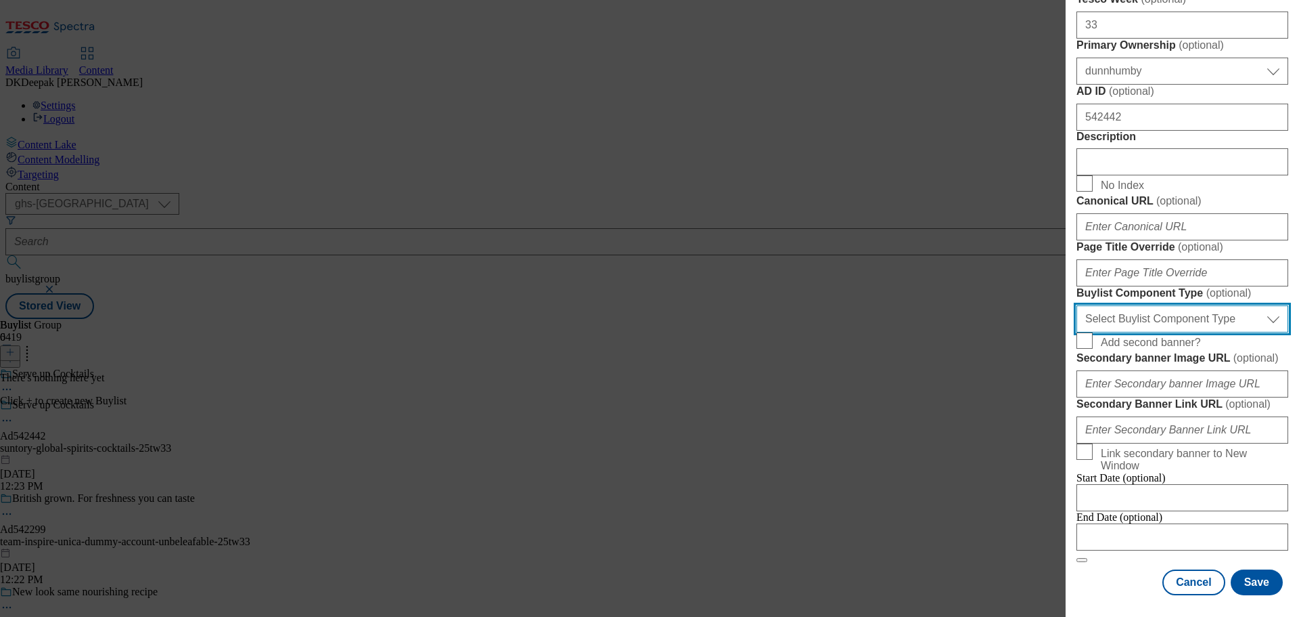
click at [1170, 332] on select "Select Buylist Component Type Banner Competition Header Meal" at bounding box center [1183, 318] width 212 height 27
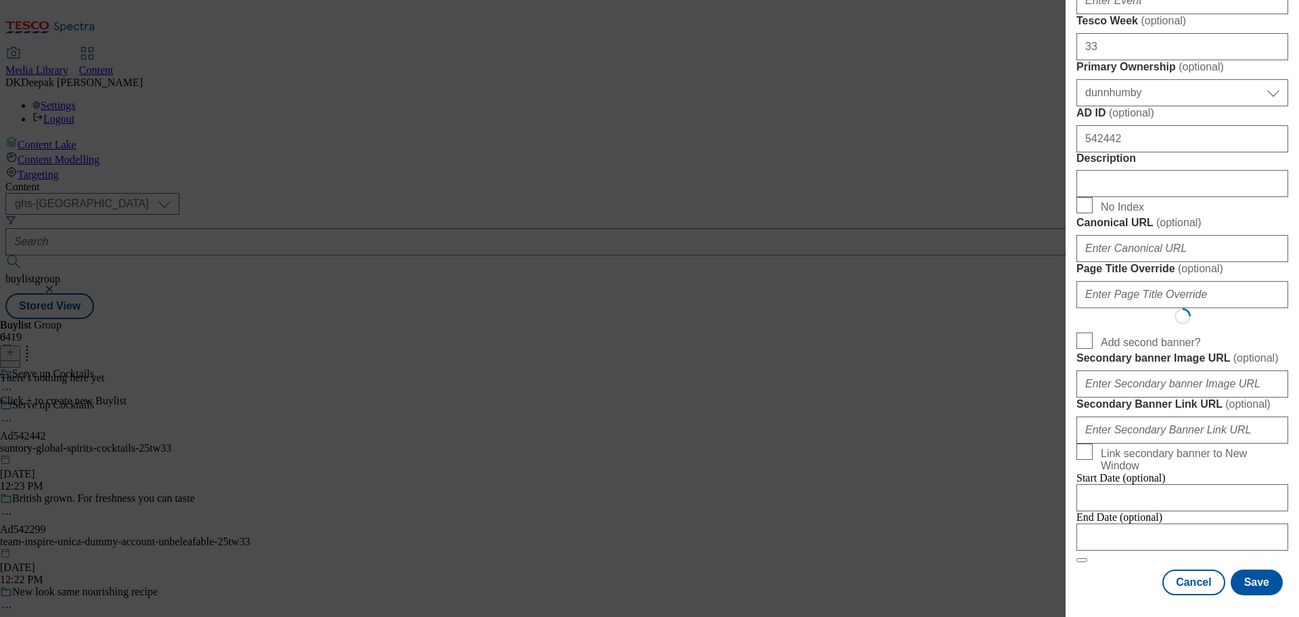
select select "Banner"
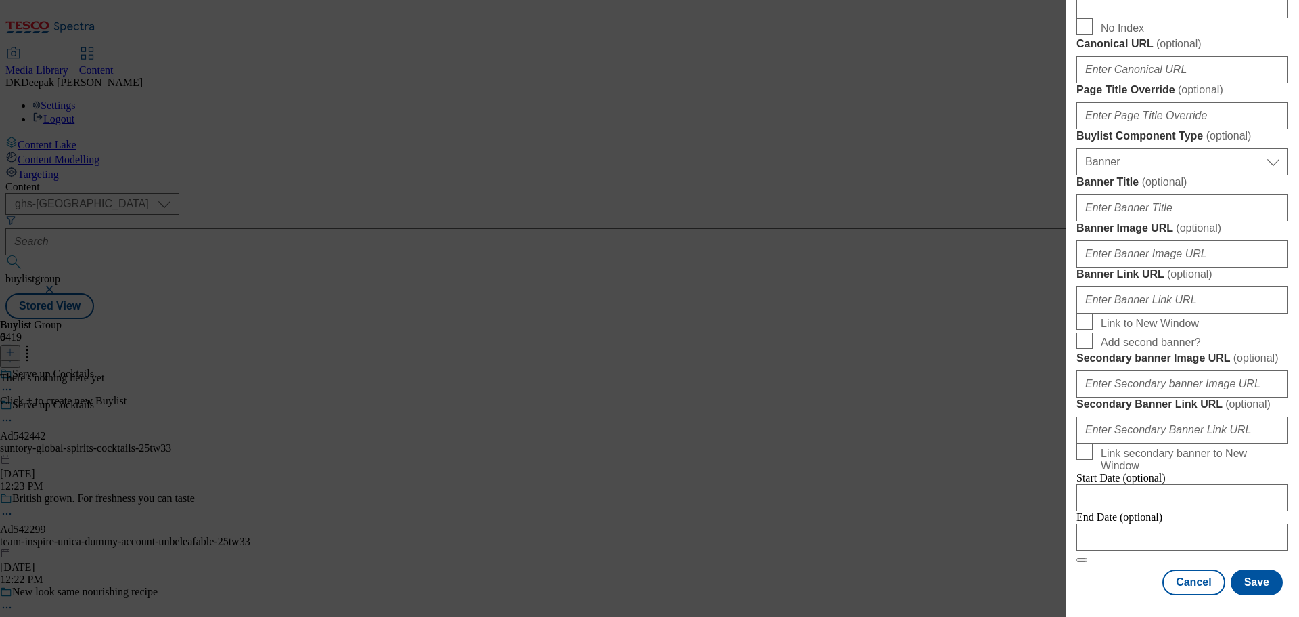
scroll to position [1364, 0]
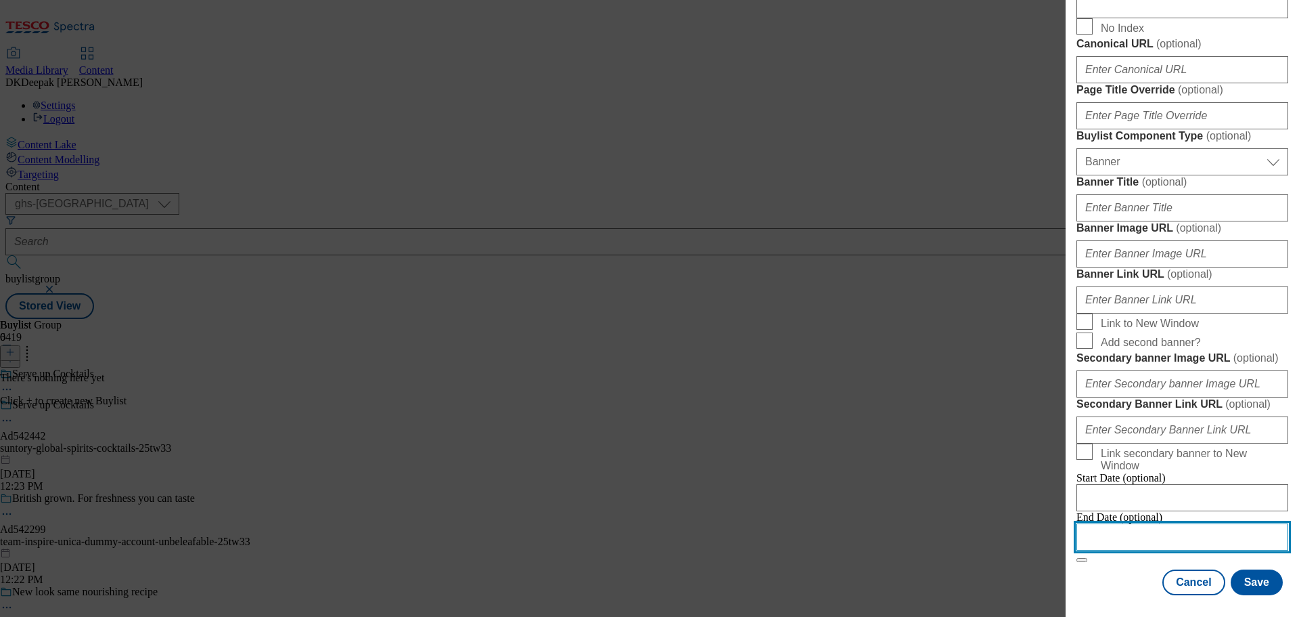
click at [1158, 526] on input "Modal" at bounding box center [1183, 536] width 212 height 27
select select "2025"
select select "October"
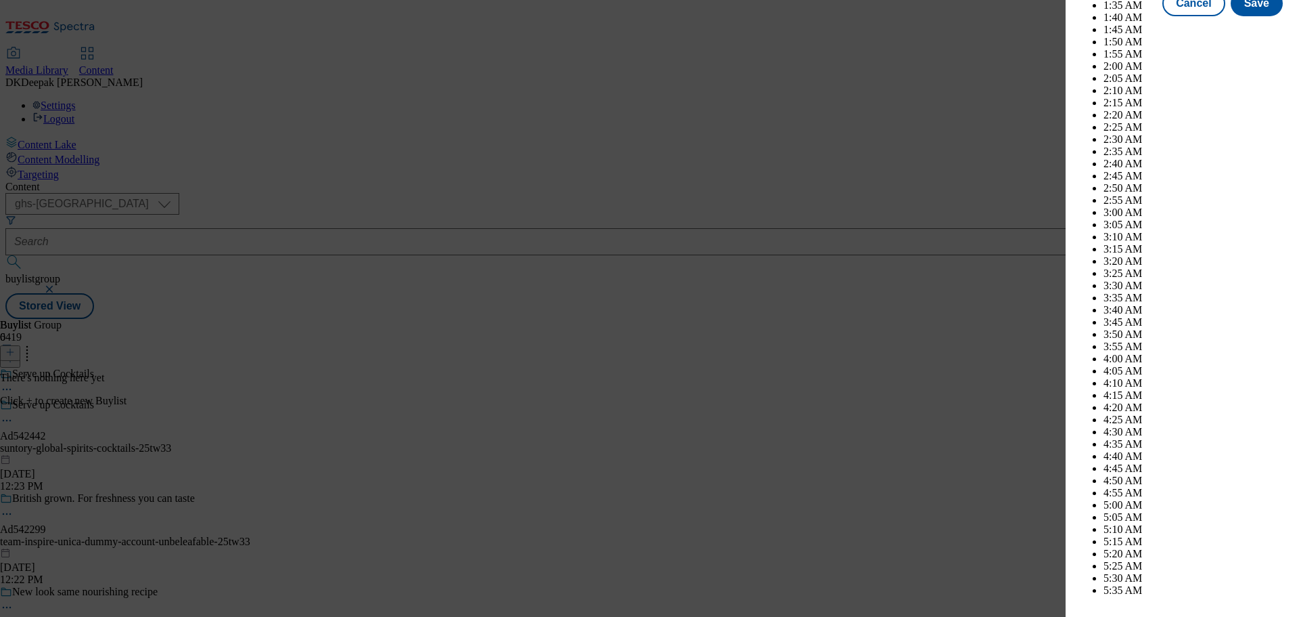
scroll to position [3694, 0]
select select "2026"
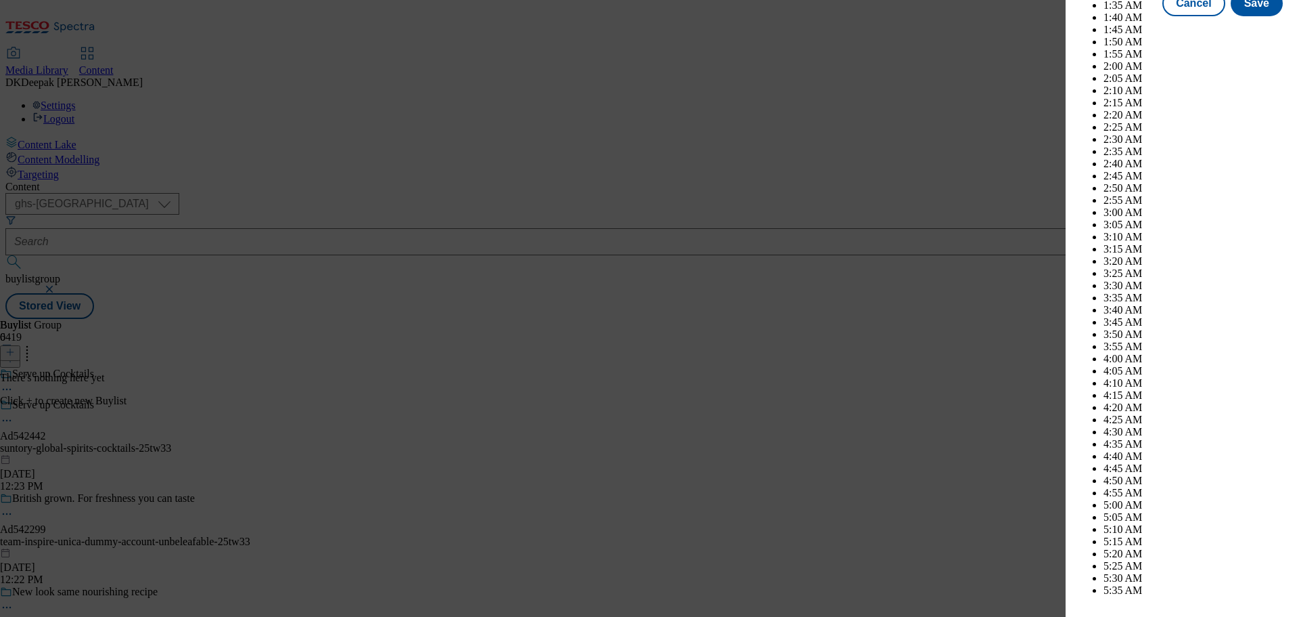
select select "January"
click at [1247, 28] on button "Save" at bounding box center [1257, 16] width 52 height 26
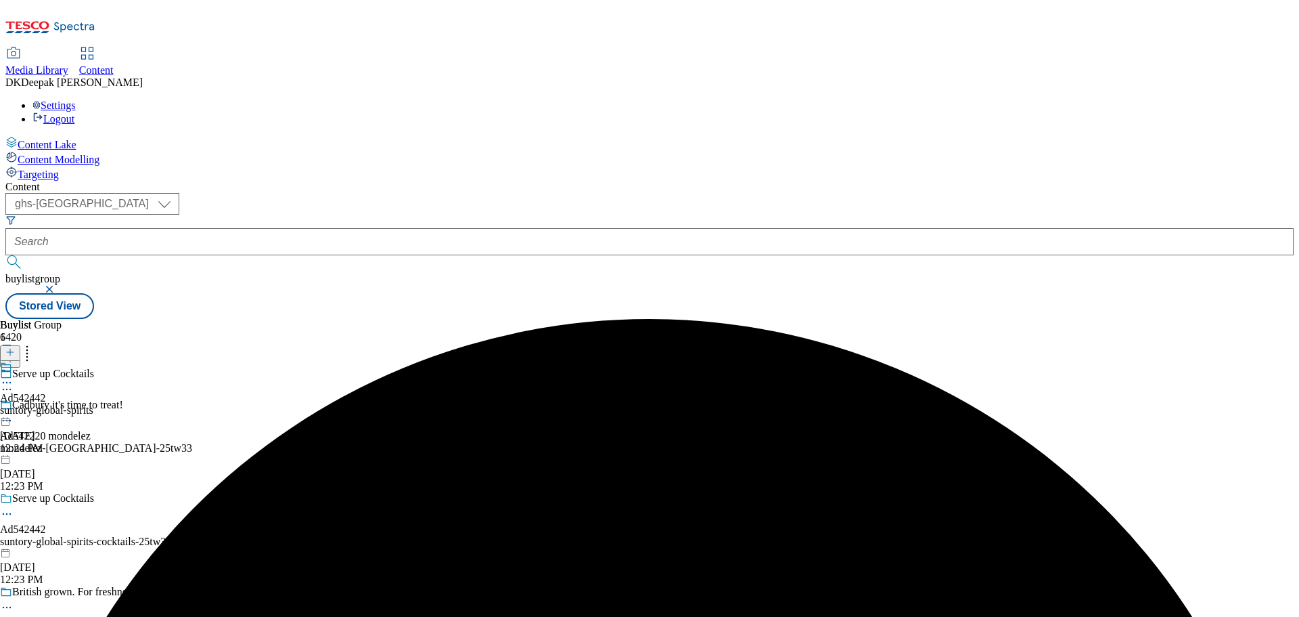
click at [93, 361] on div "Ad542442 suntory-global-spirits [DATE] 12:24 PM" at bounding box center [46, 407] width 93 height 93
click at [15, 347] on icon at bounding box center [9, 351] width 9 height 9
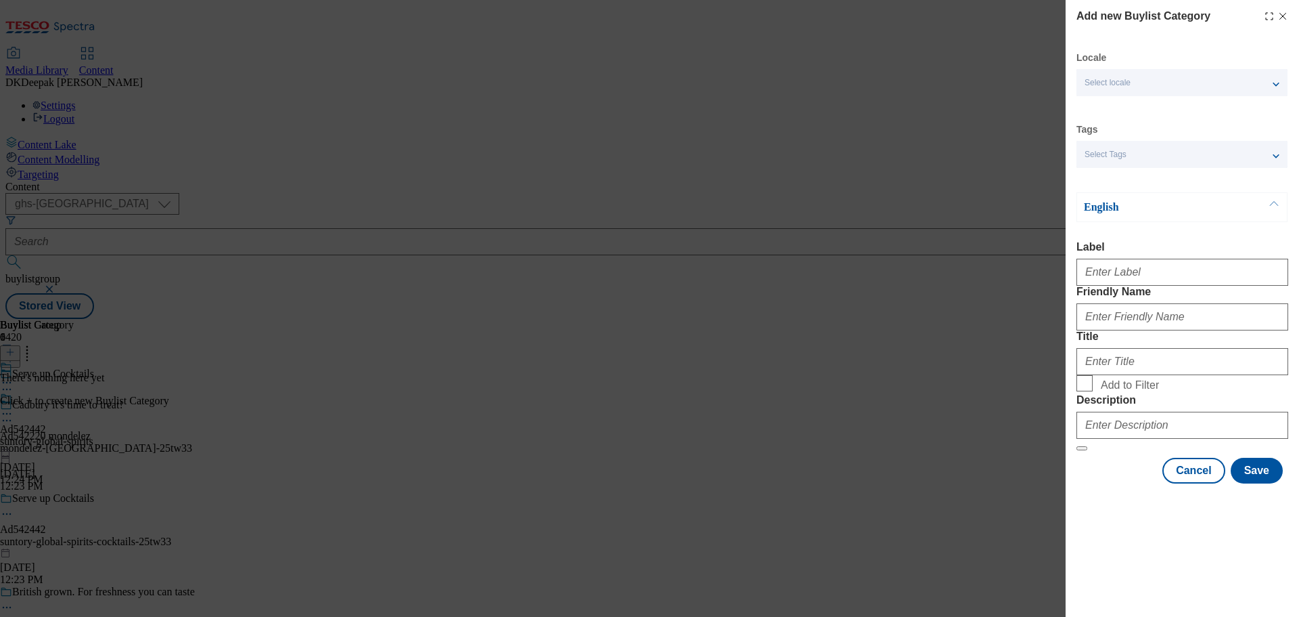
click at [1145, 191] on div "Locale Select locale English Welsh Tags Select Tags fnf marketplace whoosh ghs …" at bounding box center [1183, 267] width 212 height 432
click at [1151, 286] on input "Label" at bounding box center [1183, 272] width 212 height 27
paste input "Ad542442"
type input "Ad542442"
click at [832, 349] on div "Add new Buylist Category Locale Select locale English Welsh Tags Select Tags fn…" at bounding box center [649, 308] width 1299 height 617
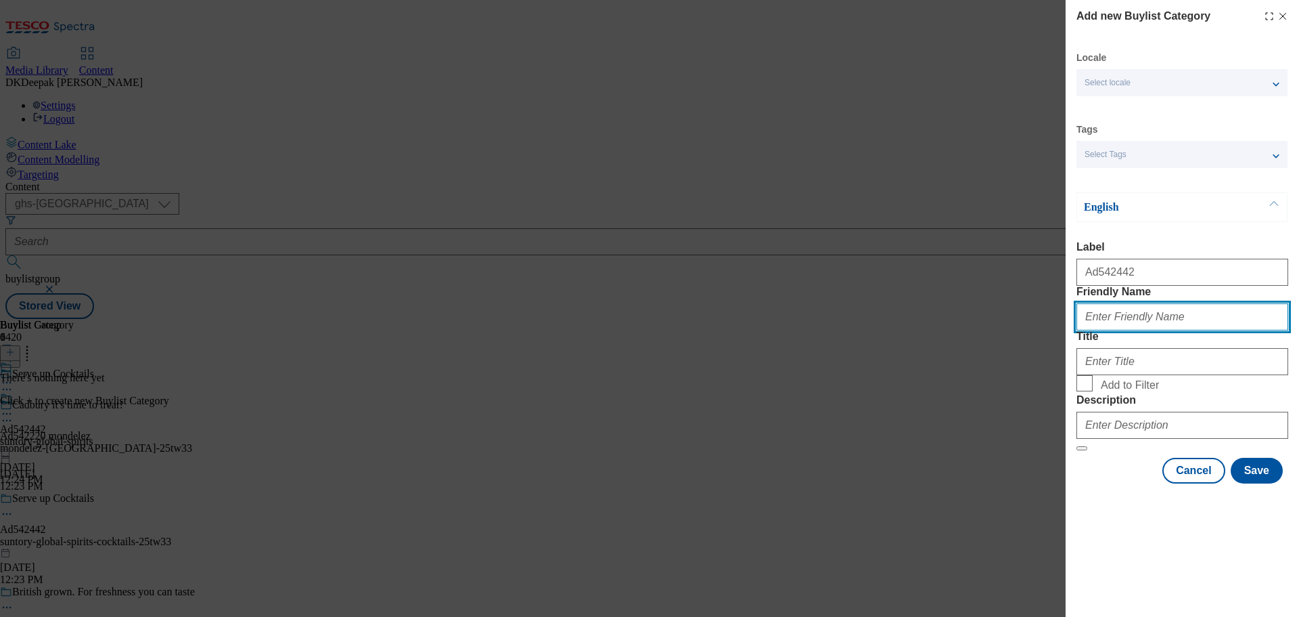
click at [1170, 330] on input "Friendly Name" at bounding box center [1183, 316] width 212 height 27
paste input "suntory-global-spirits-cocktails"
type input "suntory-global-spirits-cocktails"
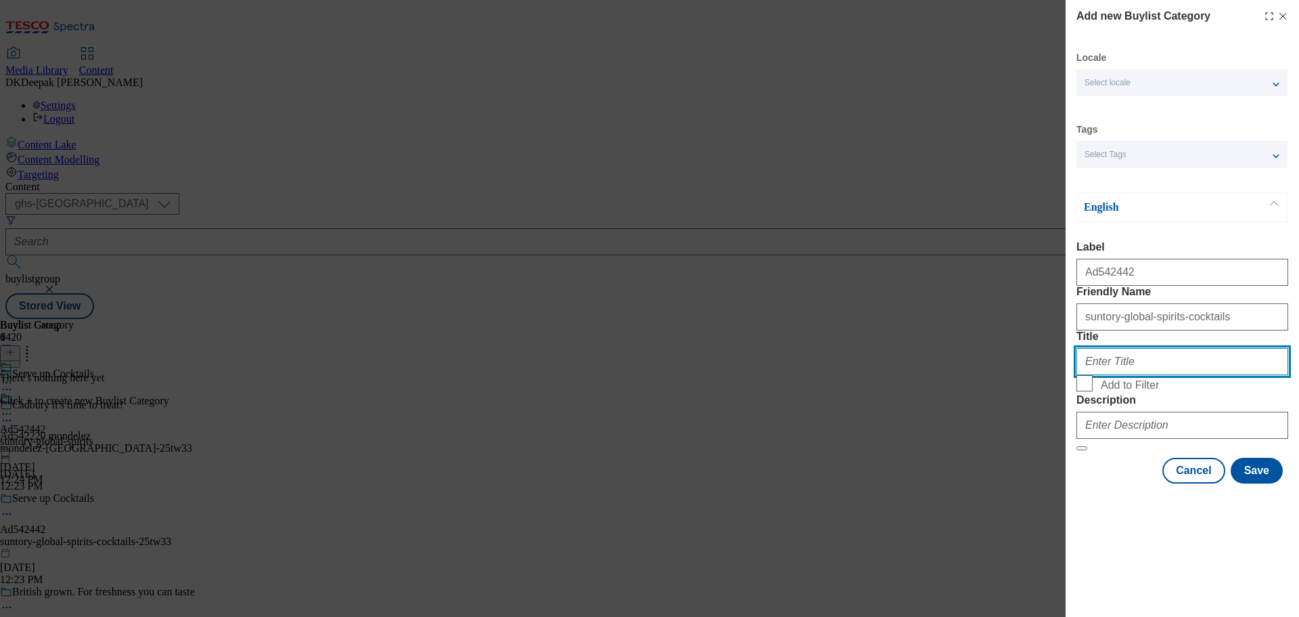
click at [1121, 375] on input "Title" at bounding box center [1183, 361] width 212 height 27
paste input "Suntory Global Spirits"
type input "Suntory Global Spirits"
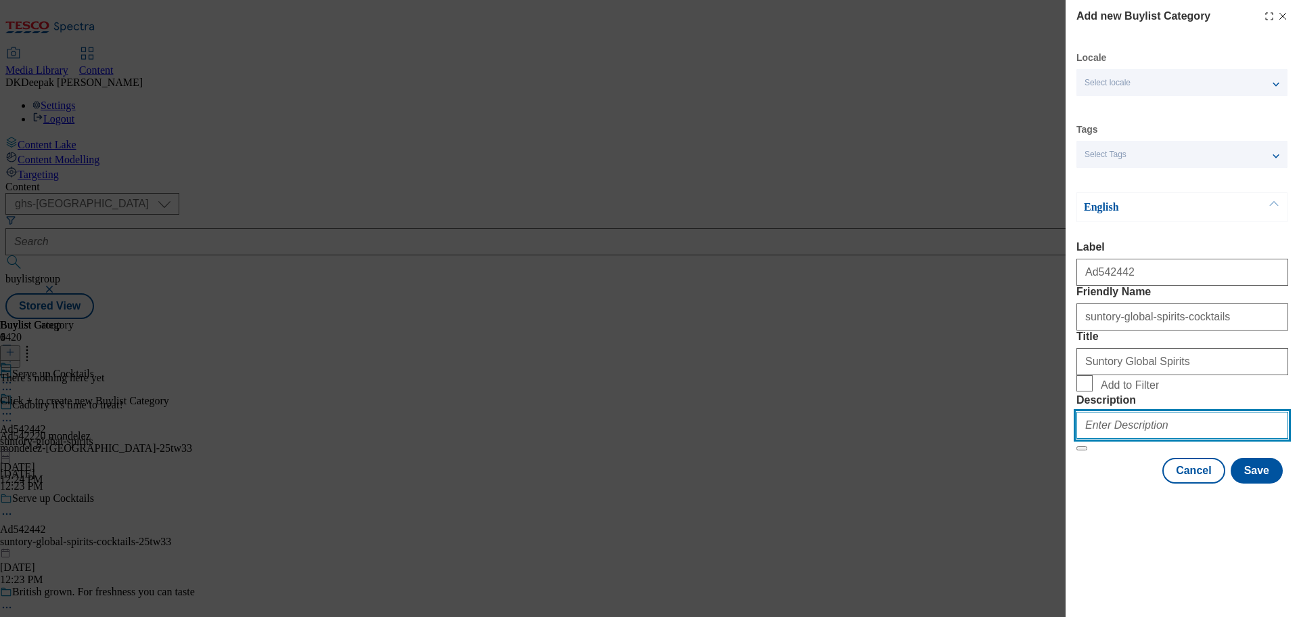
click at [1142, 439] on input "Description" at bounding box center [1183, 425] width 212 height 27
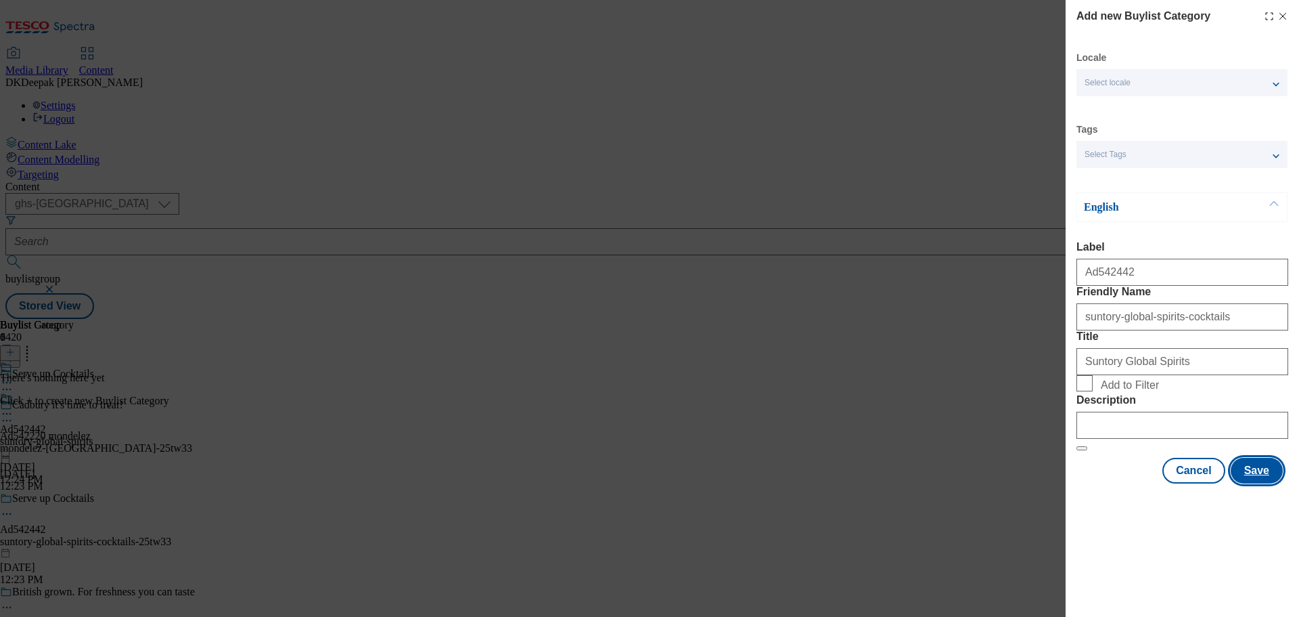
click at [1278, 483] on button "Save" at bounding box center [1257, 471] width 52 height 26
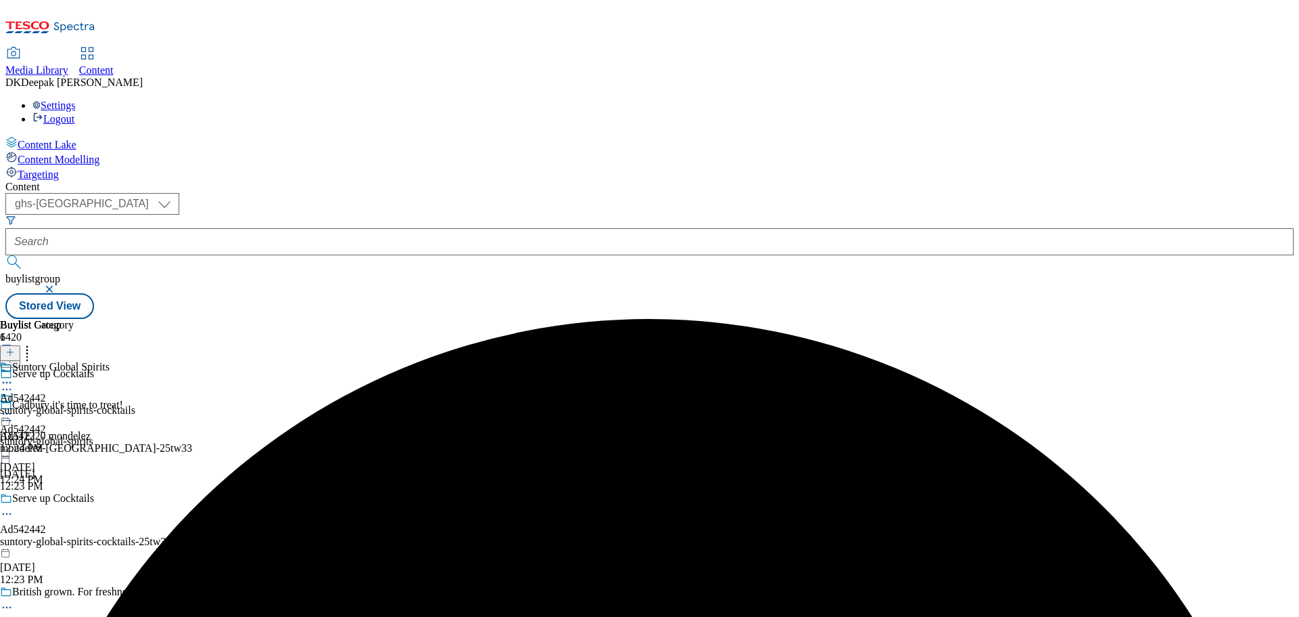
click at [135, 361] on div "Suntory Global Spirits Ad542442 suntory-global-spirits-cocktails [DATE] 12:24 PM" at bounding box center [67, 407] width 135 height 93
click at [15, 347] on icon at bounding box center [9, 351] width 9 height 9
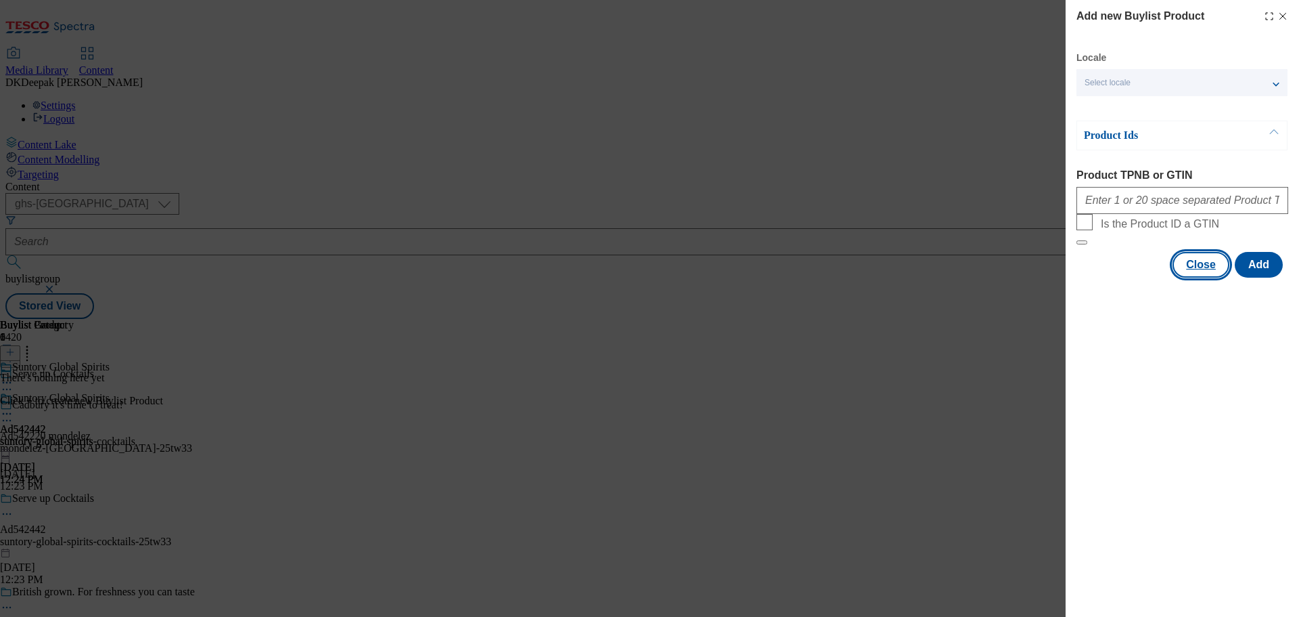
click at [1194, 277] on button "Close" at bounding box center [1201, 265] width 57 height 26
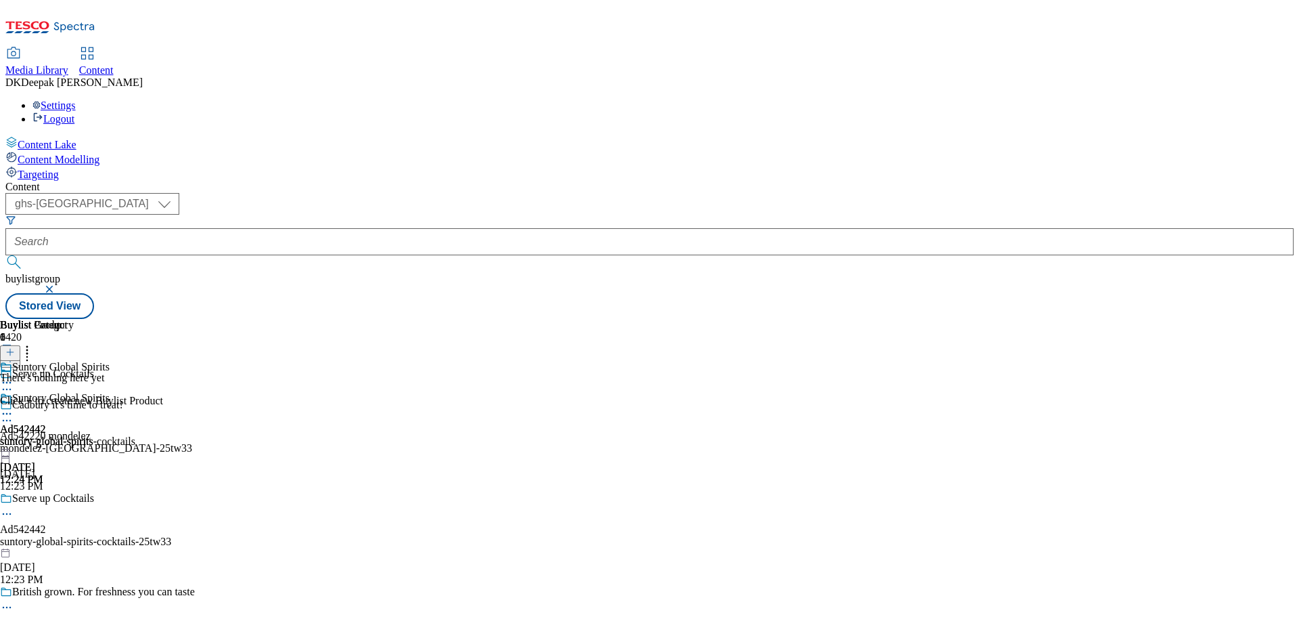
drag, startPoint x: 881, startPoint y: 213, endPoint x: 875, endPoint y: 217, distance: 7.2
click at [14, 407] on icon at bounding box center [7, 414] width 14 height 14
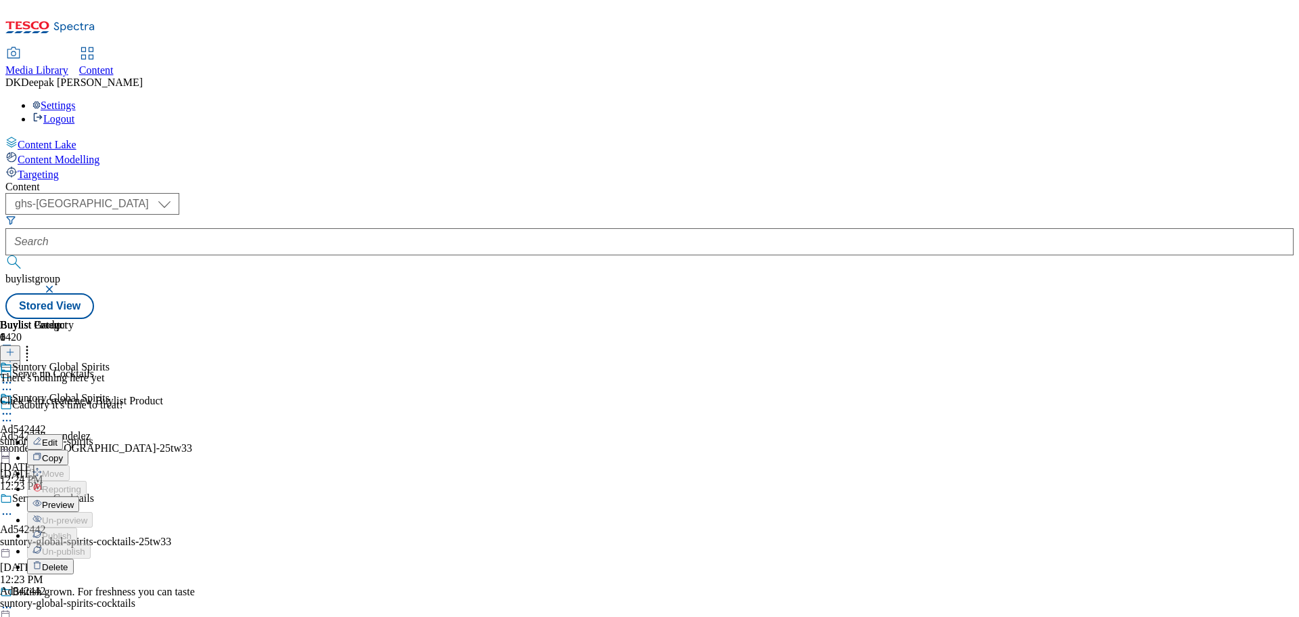
click at [74, 499] on span "Preview" at bounding box center [58, 504] width 32 height 10
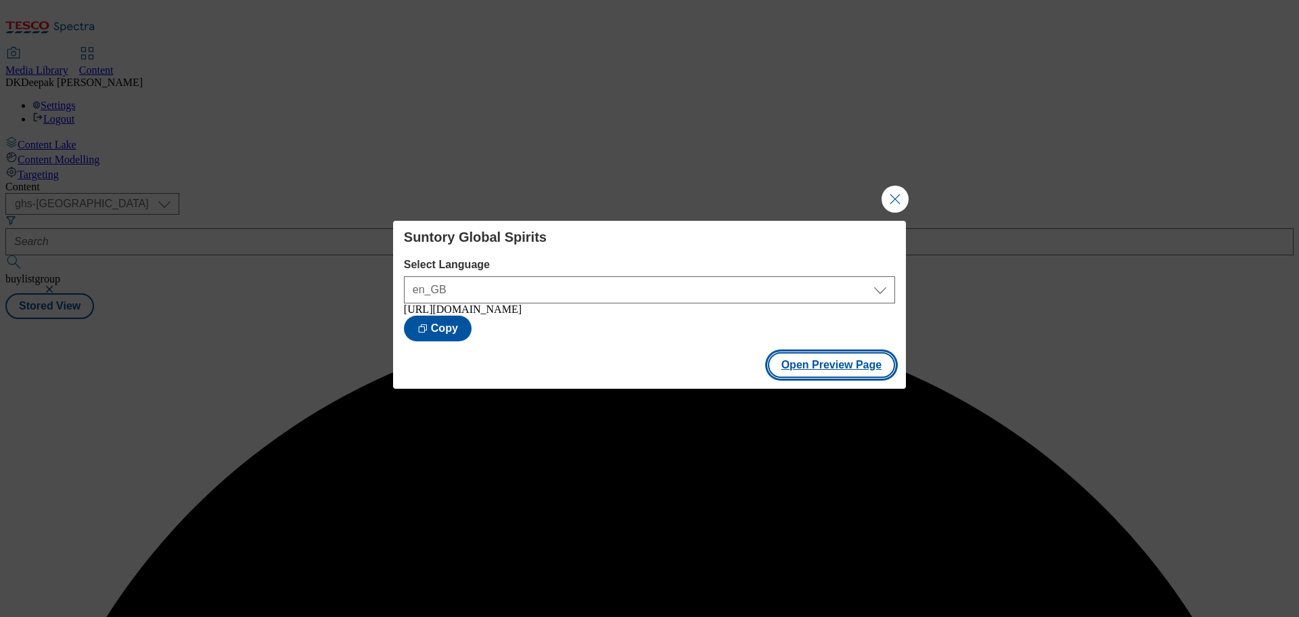
click at [812, 368] on button "Open Preview Page" at bounding box center [832, 365] width 128 height 26
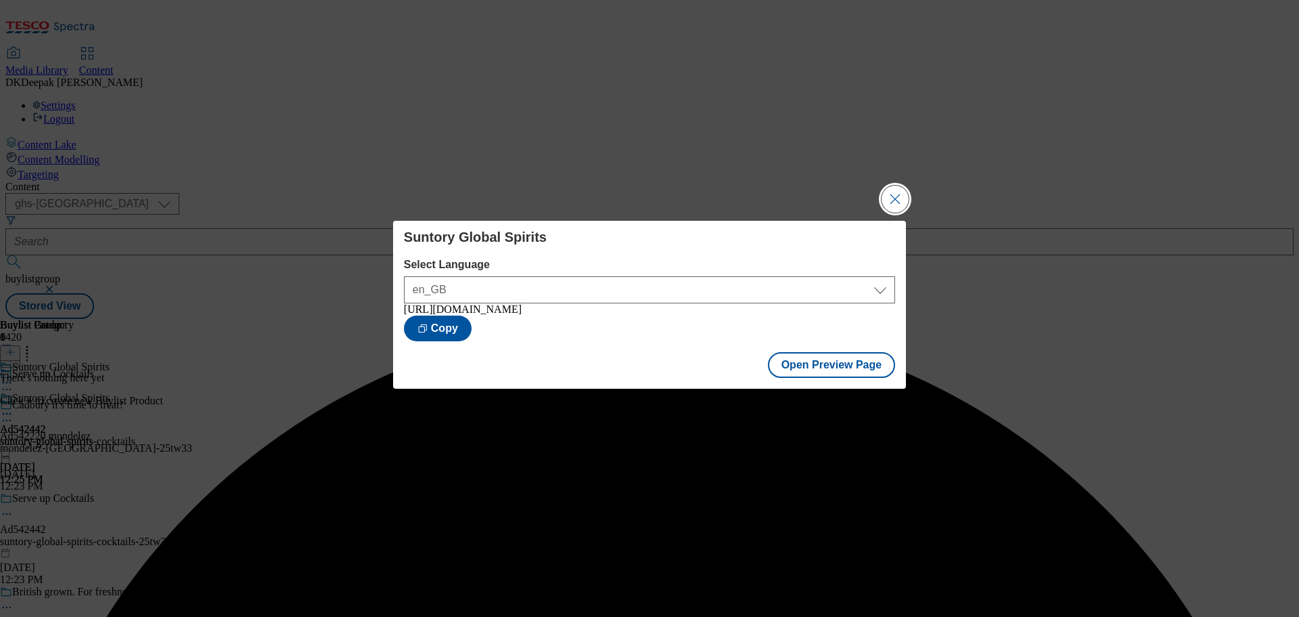
click at [897, 205] on button "Close Modal" at bounding box center [895, 198] width 27 height 27
